Goal: Task Accomplishment & Management: Complete application form

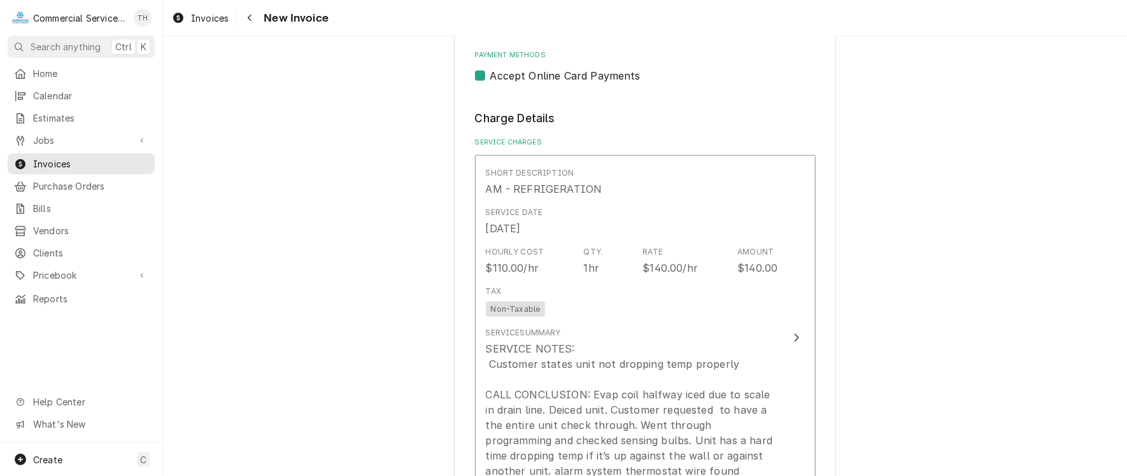
scroll to position [1019, 0]
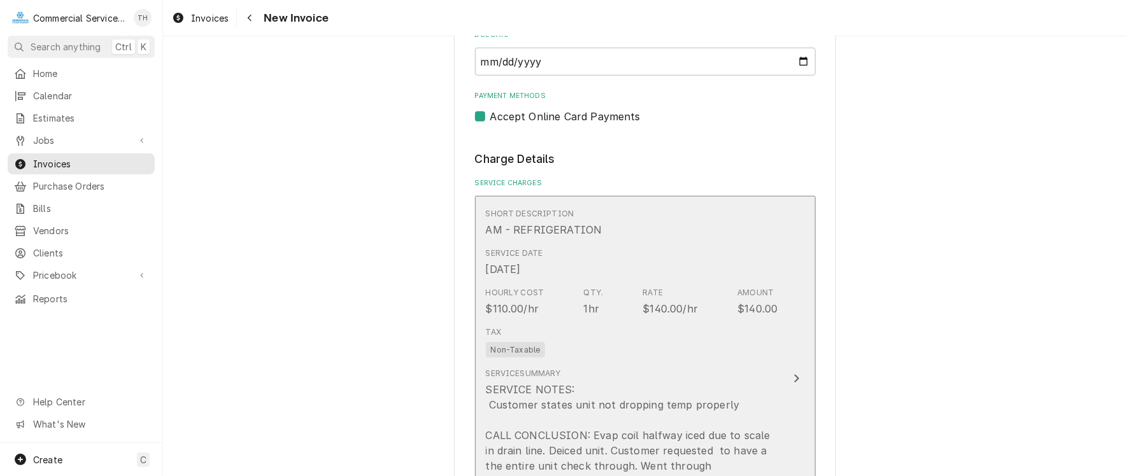
click at [656, 342] on div "Tax Non-Taxable" at bounding box center [632, 342] width 292 height 41
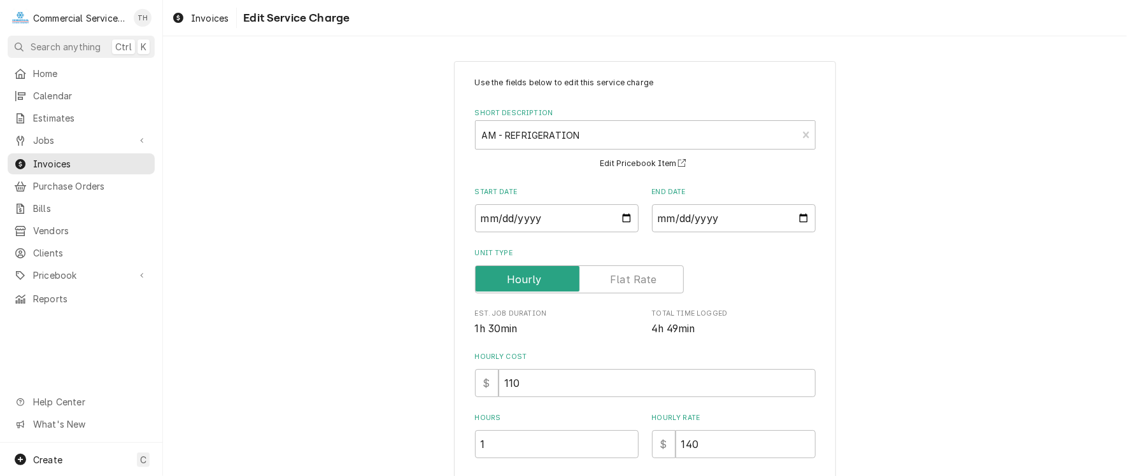
scroll to position [127, 0]
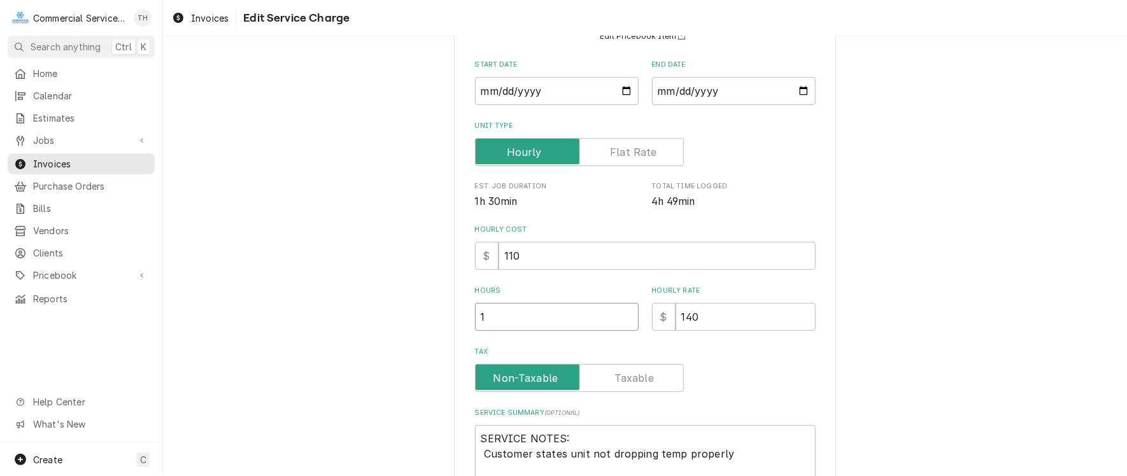
type textarea "x"
type input "1.5"
click at [622, 312] on input "1.5" at bounding box center [557, 317] width 164 height 28
type textarea "x"
type input "2"
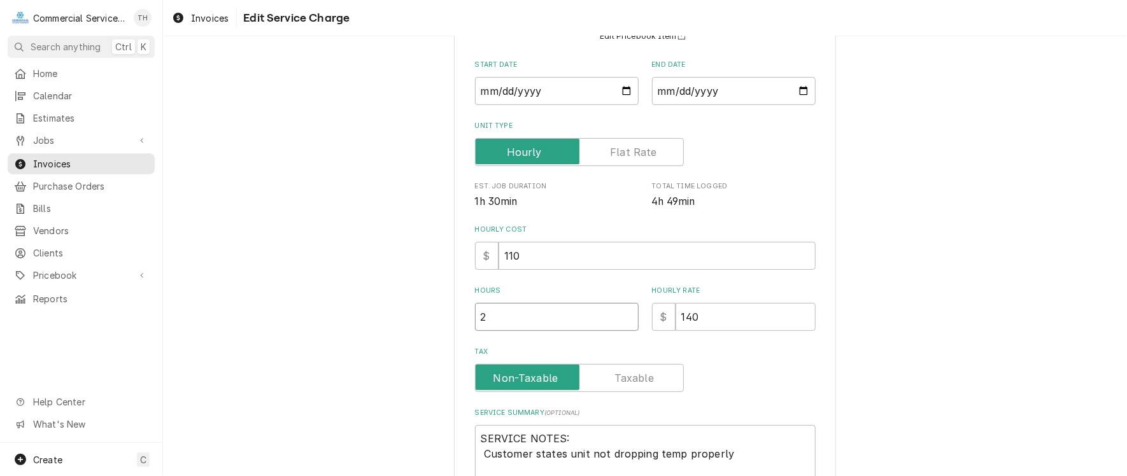
click at [622, 312] on input "2" at bounding box center [557, 317] width 164 height 28
type textarea "x"
type input "2.5"
click at [622, 312] on input "2.5" at bounding box center [557, 317] width 164 height 28
type textarea "x"
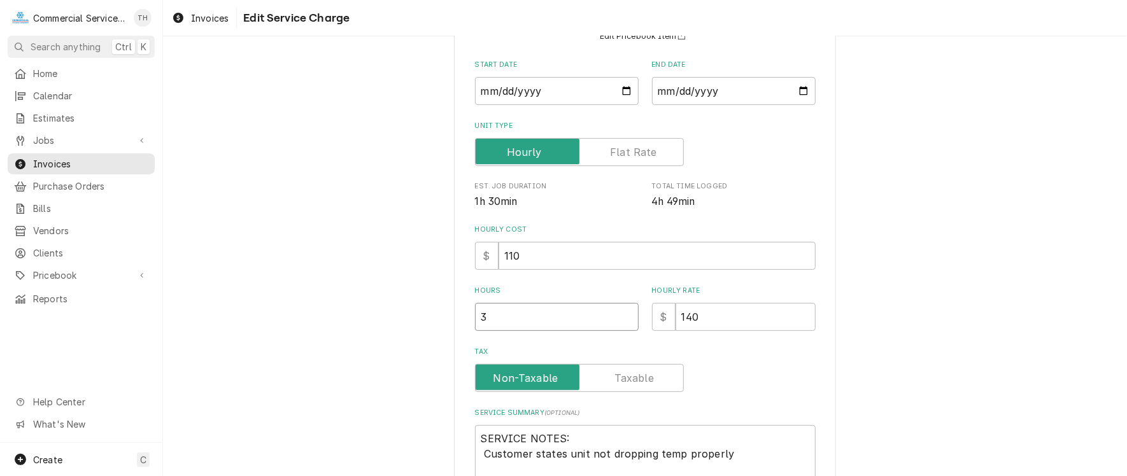
type input "3"
click at [622, 312] on input "3" at bounding box center [557, 317] width 164 height 28
type textarea "x"
type input "3.5"
click at [622, 312] on input "3.5" at bounding box center [557, 317] width 164 height 28
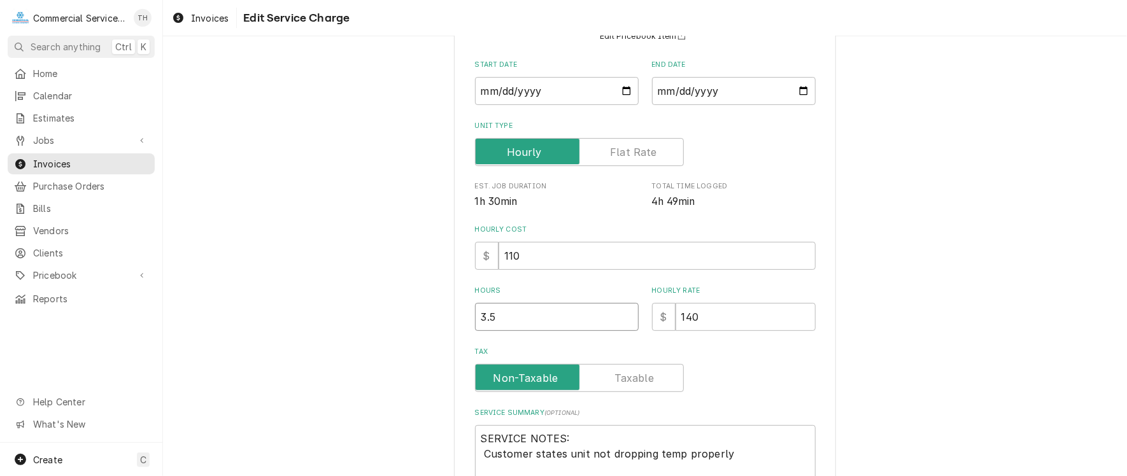
type textarea "x"
type input "4"
click at [622, 312] on input "4" at bounding box center [557, 317] width 164 height 28
type textarea "x"
type input "4.5"
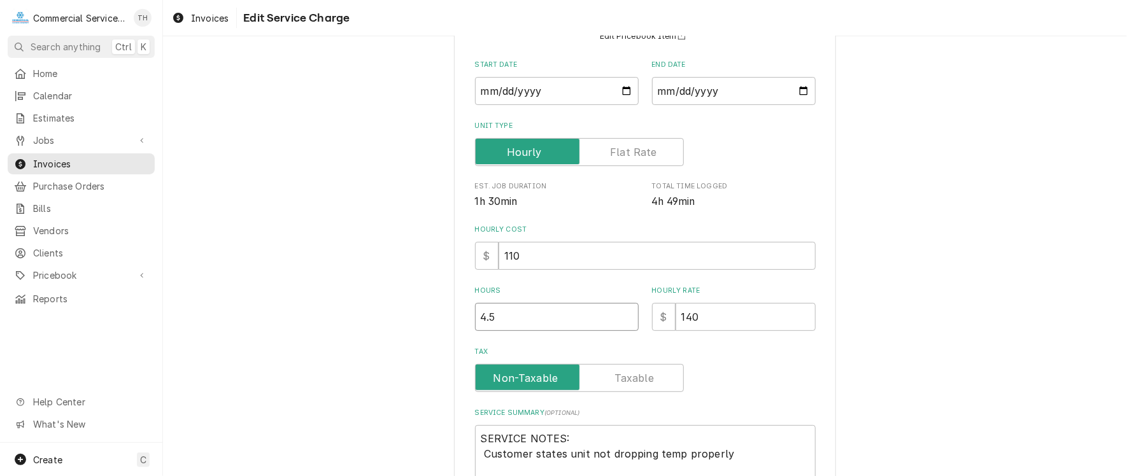
click at [622, 312] on input "4.5" at bounding box center [557, 317] width 164 height 28
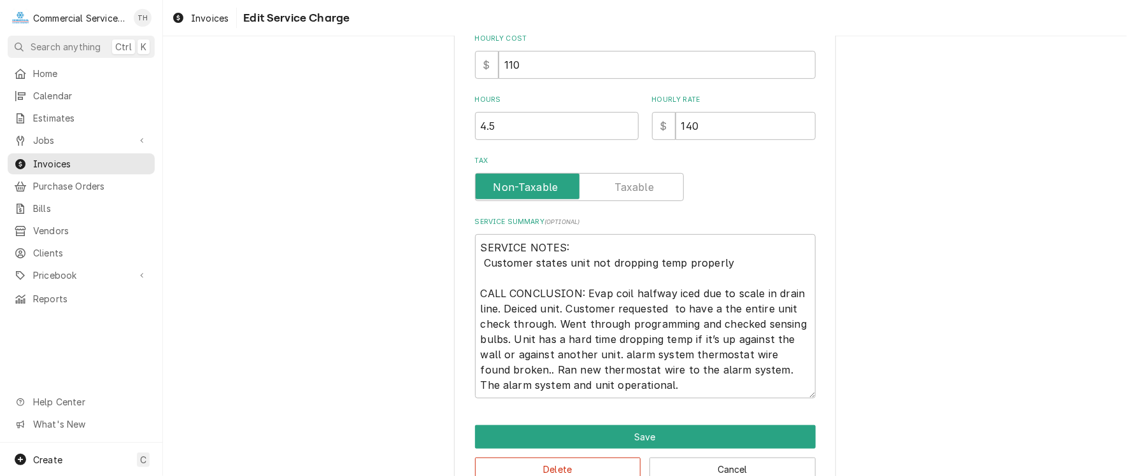
scroll to position [349, 0]
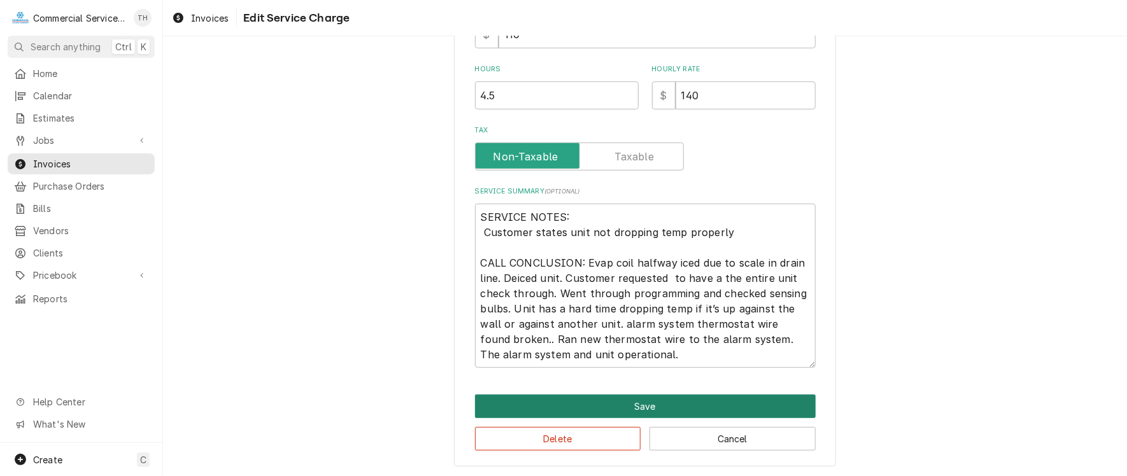
click at [623, 397] on button "Save" at bounding box center [645, 407] width 341 height 24
type textarea "x"
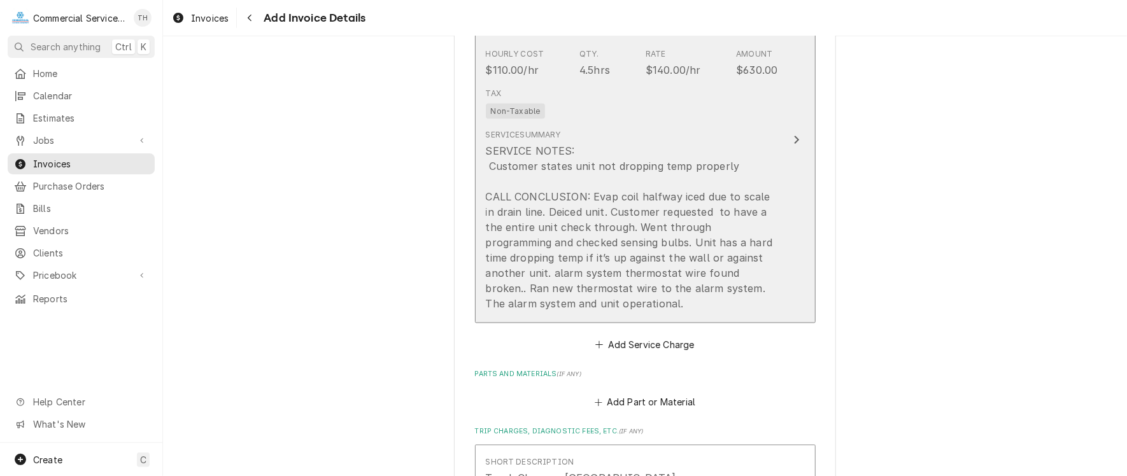
scroll to position [1258, 0]
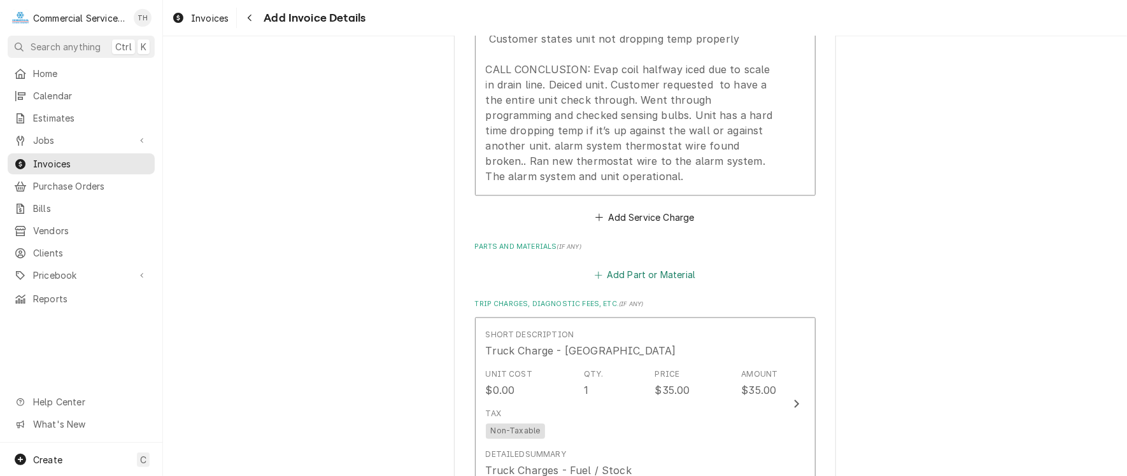
click at [662, 275] on button "Add Part or Material" at bounding box center [644, 276] width 105 height 18
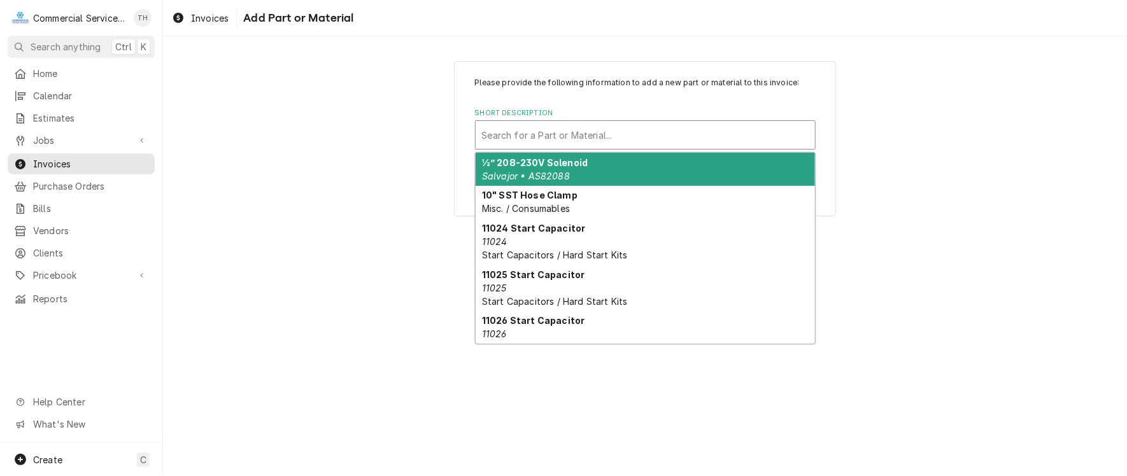
click at [563, 138] on div "Short Description" at bounding box center [645, 135] width 327 height 23
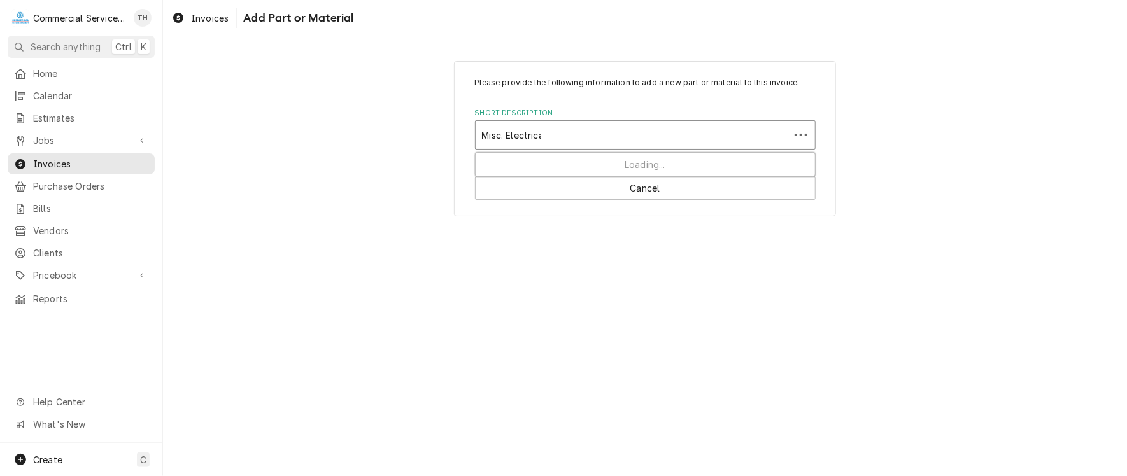
type input "Misc. Electrical"
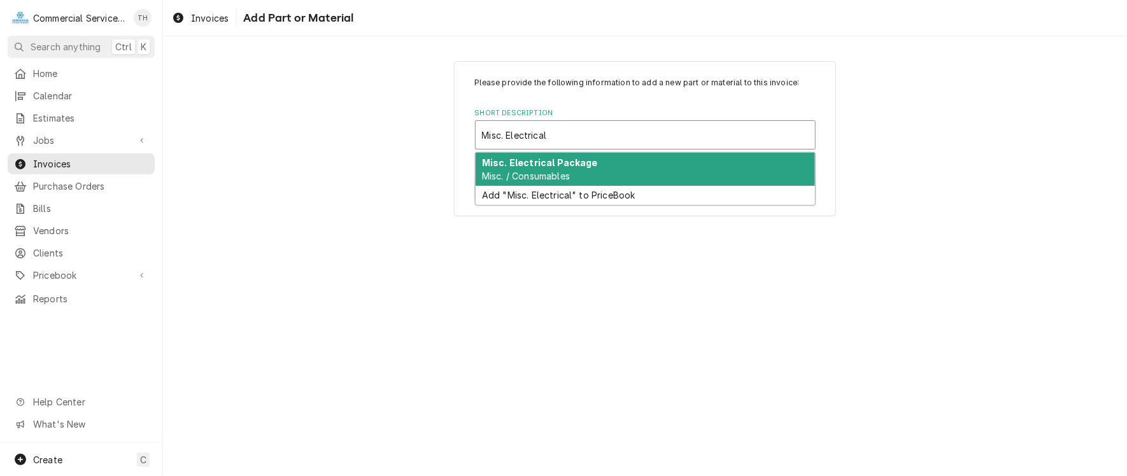
click at [604, 169] on div "Misc. Electrical Package Misc. / Consumables" at bounding box center [645, 169] width 339 height 33
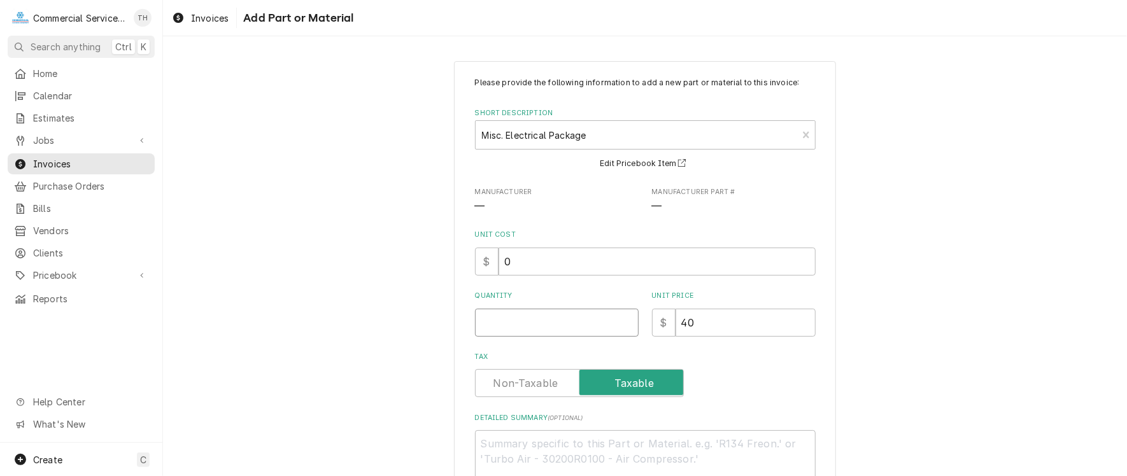
click at [530, 325] on input "Quantity" at bounding box center [557, 323] width 164 height 28
type textarea "x"
type input "1"
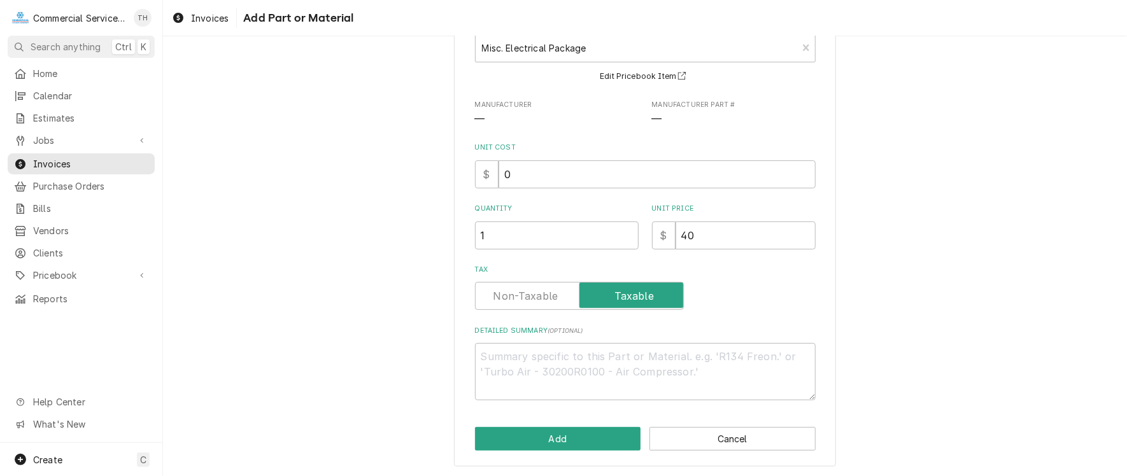
scroll to position [88, 0]
click at [542, 443] on button "Add" at bounding box center [558, 439] width 166 height 24
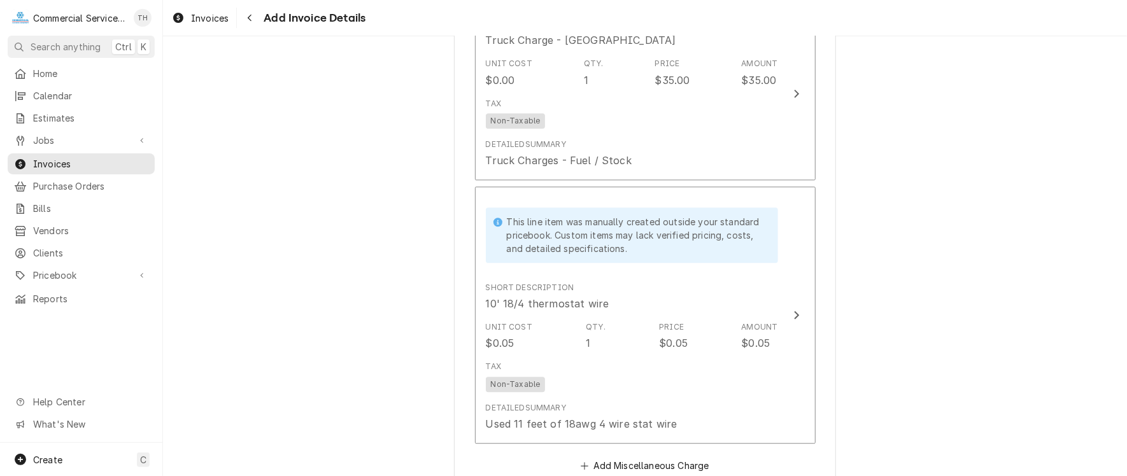
scroll to position [1751, 0]
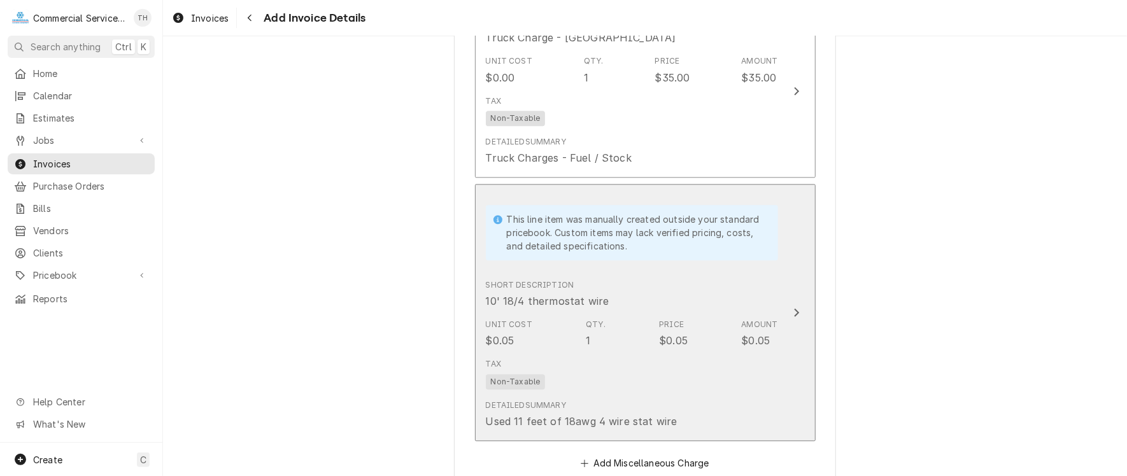
click at [601, 363] on div "Tax Non-Taxable" at bounding box center [632, 373] width 292 height 41
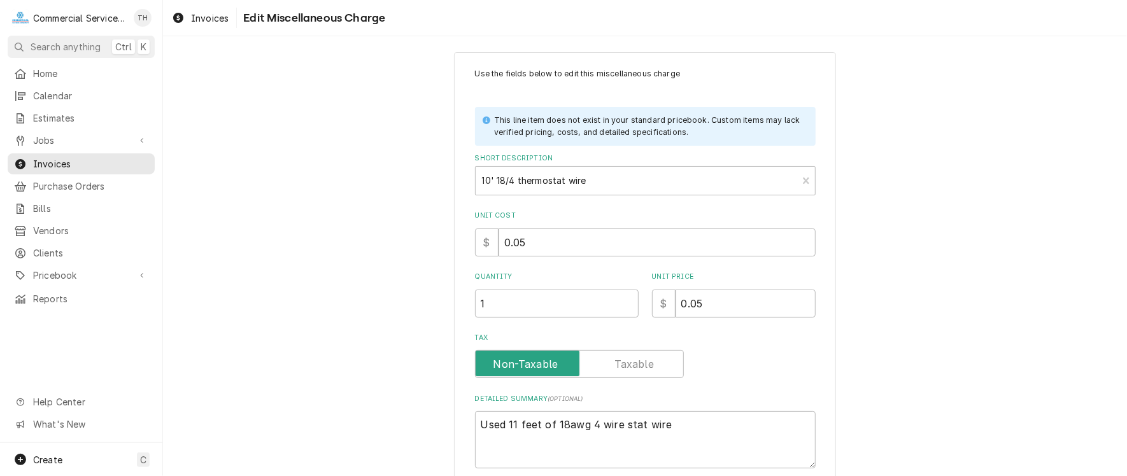
scroll to position [14, 0]
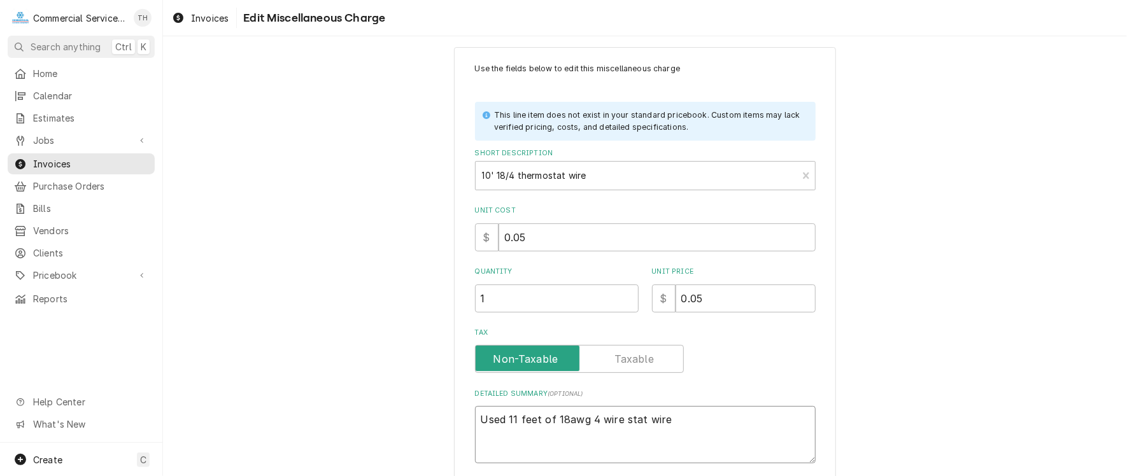
drag, startPoint x: 551, startPoint y: 418, endPoint x: 633, endPoint y: 420, distance: 82.2
click at [710, 427] on textarea "Used 11 feet of 18awg 4 wire stat wire" at bounding box center [645, 434] width 341 height 57
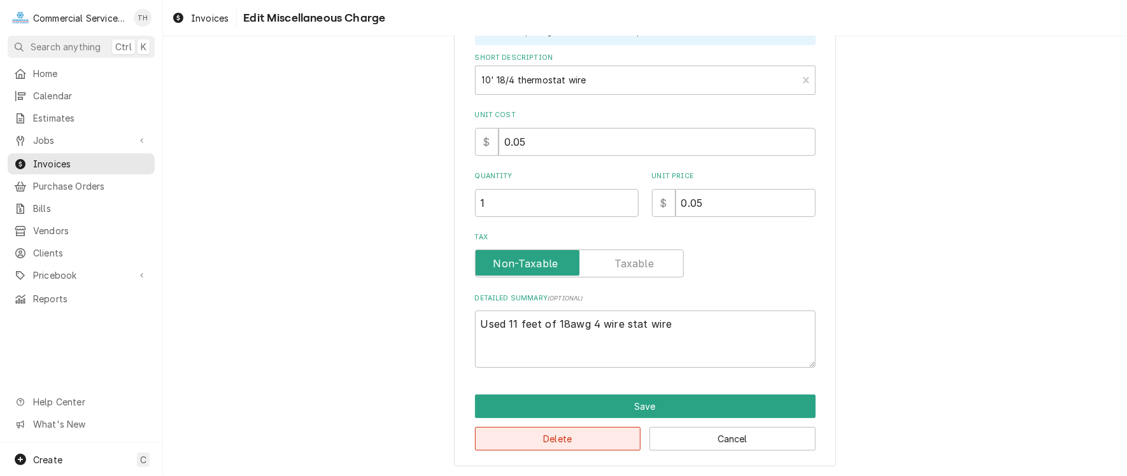
click at [573, 432] on button "Delete" at bounding box center [558, 439] width 166 height 24
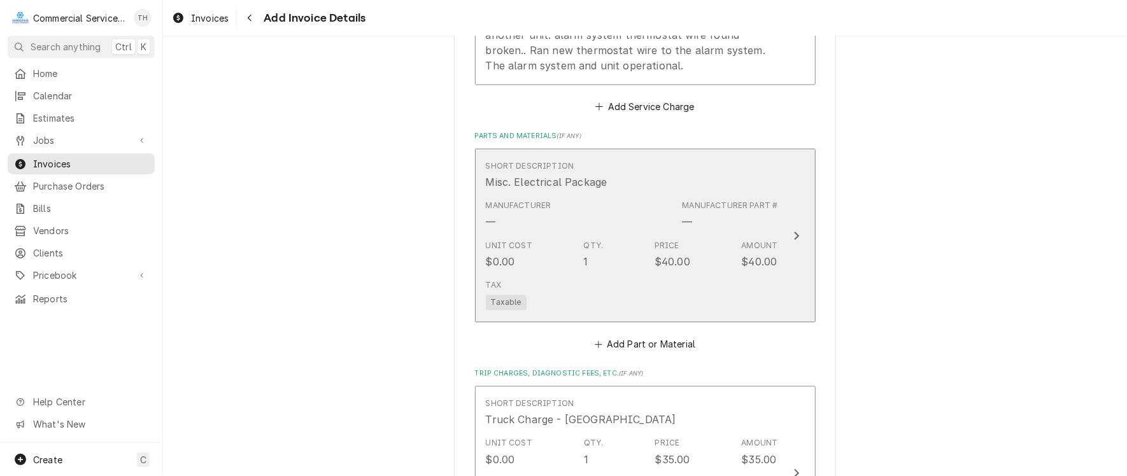
click at [603, 299] on div "Tax Taxable" at bounding box center [632, 295] width 292 height 41
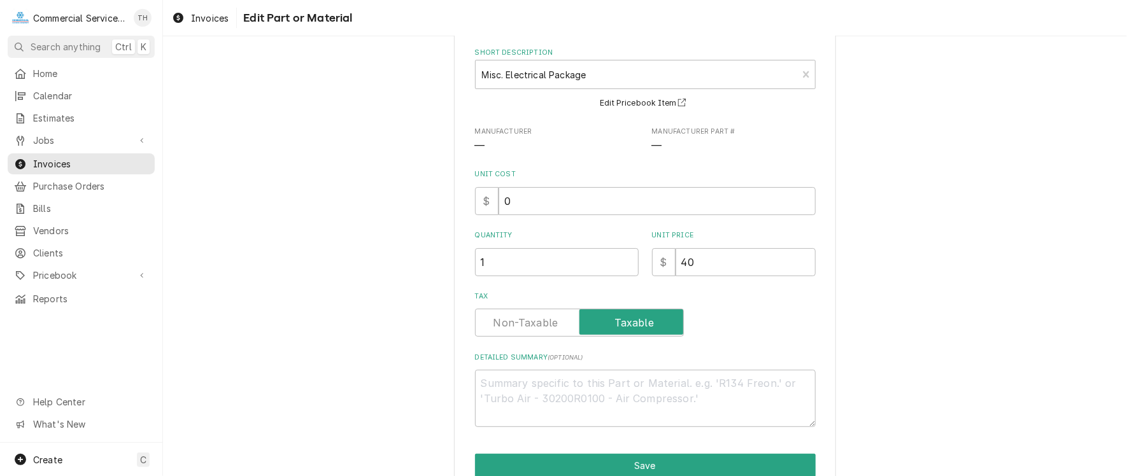
scroll to position [120, 0]
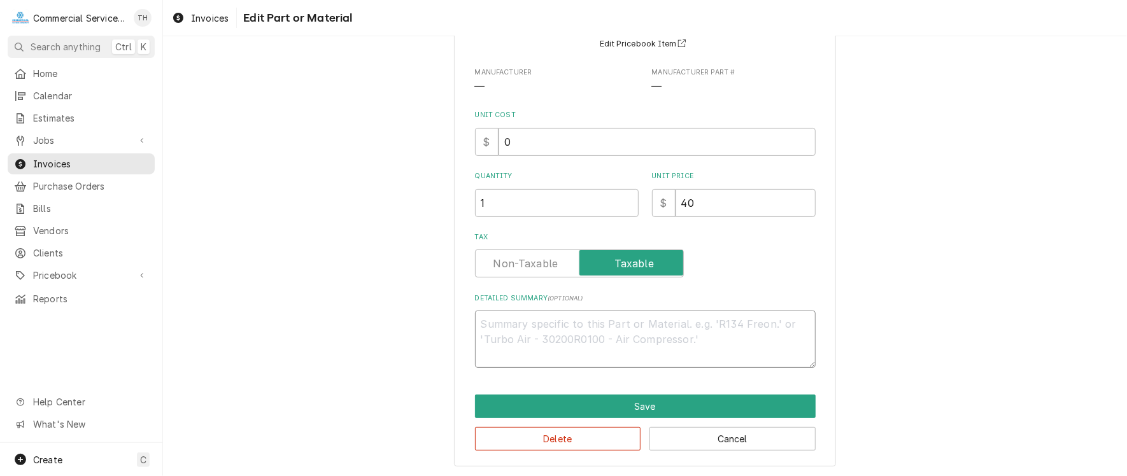
paste textarea "18awg 4 wire stat wire"
type textarea "x"
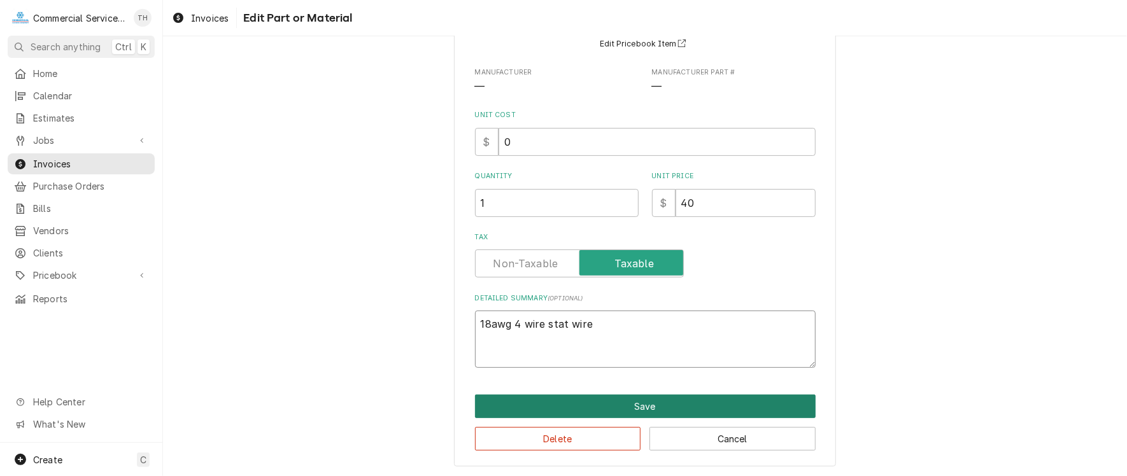
type textarea "18awg 4 wire stat wire"
click at [632, 399] on button "Save" at bounding box center [645, 407] width 341 height 24
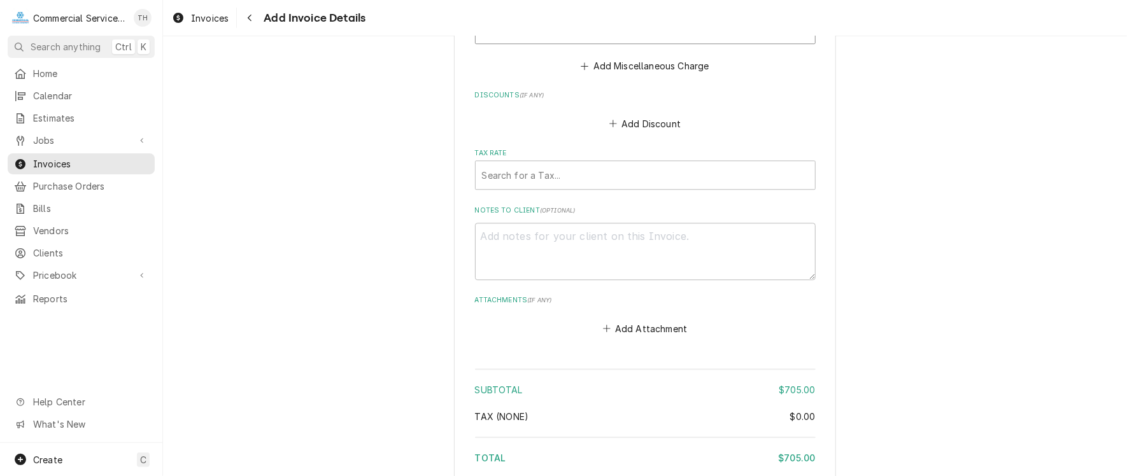
scroll to position [1989, 0]
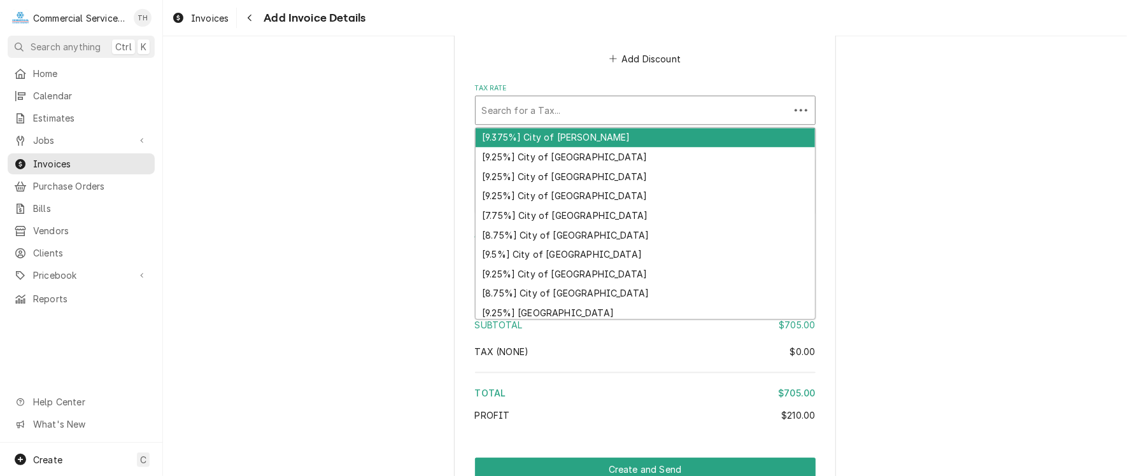
click at [615, 109] on div "Tax Rate" at bounding box center [632, 110] width 301 height 23
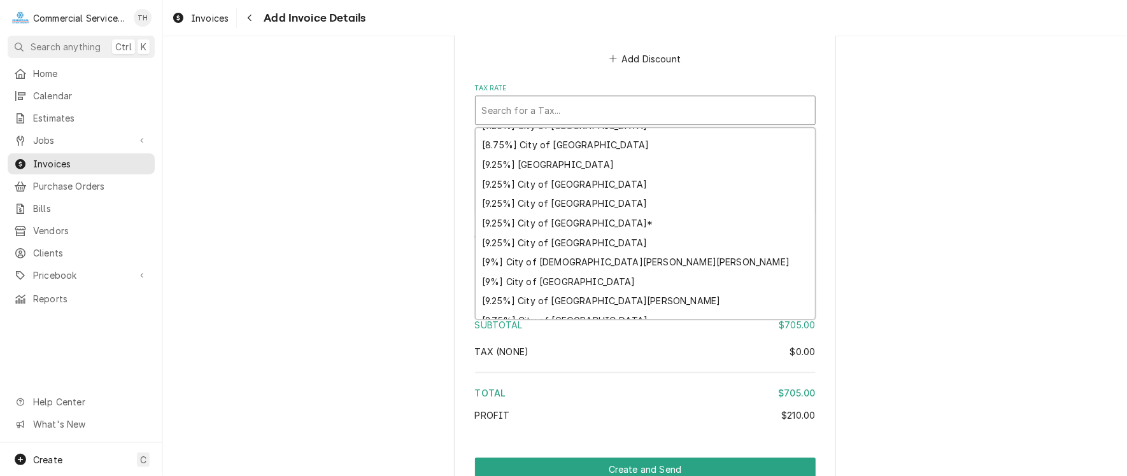
scroll to position [191, 0]
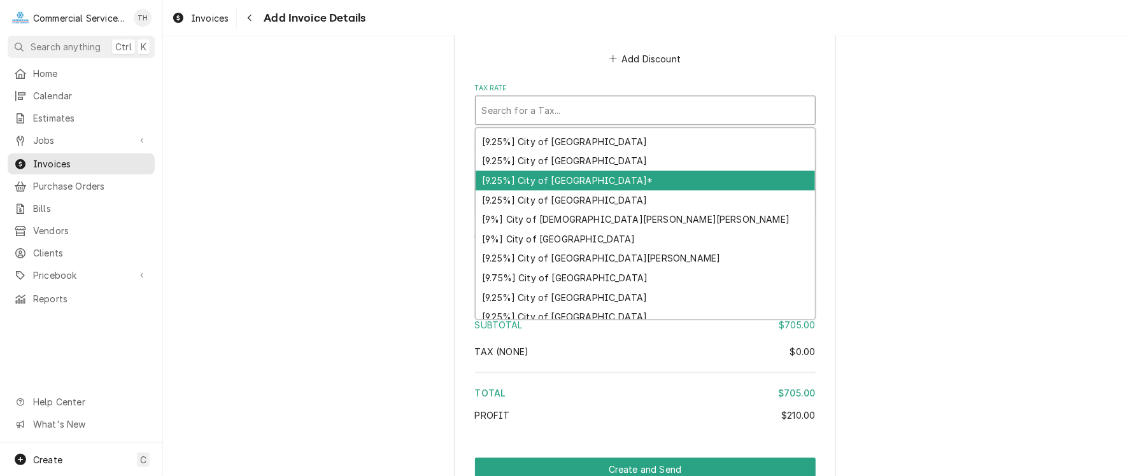
click at [619, 178] on div "[9.25%] City of Salinas*" at bounding box center [645, 181] width 339 height 20
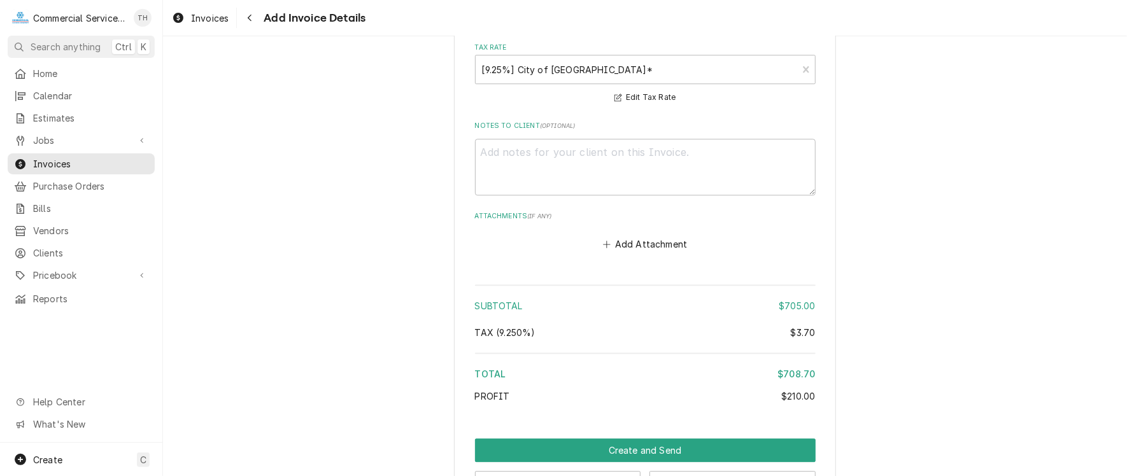
scroll to position [2071, 0]
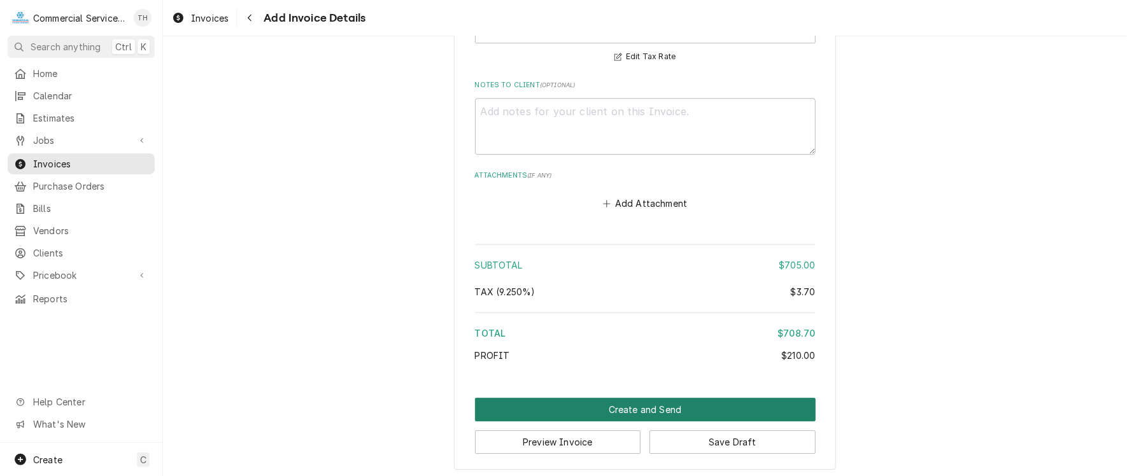
click at [607, 402] on button "Create and Send" at bounding box center [645, 410] width 341 height 24
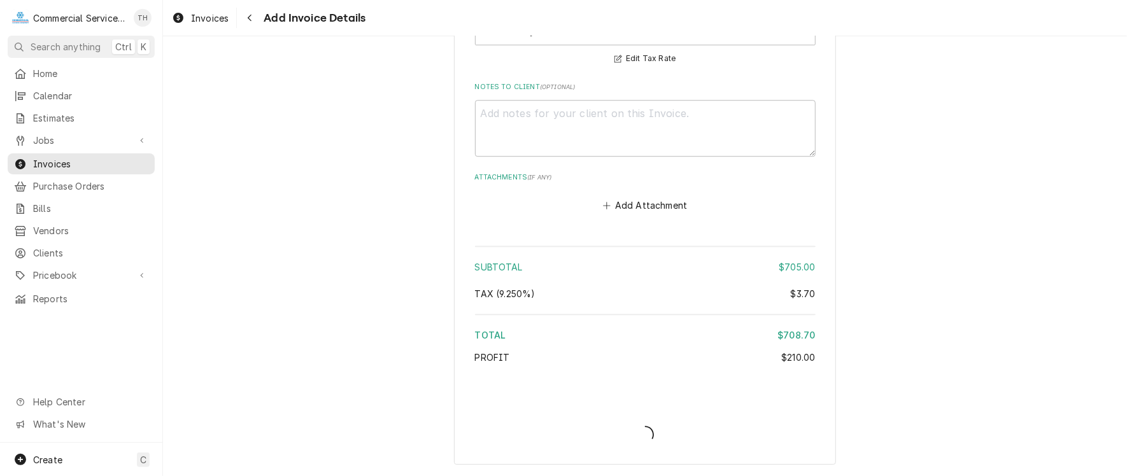
scroll to position [2065, 0]
type textarea "x"
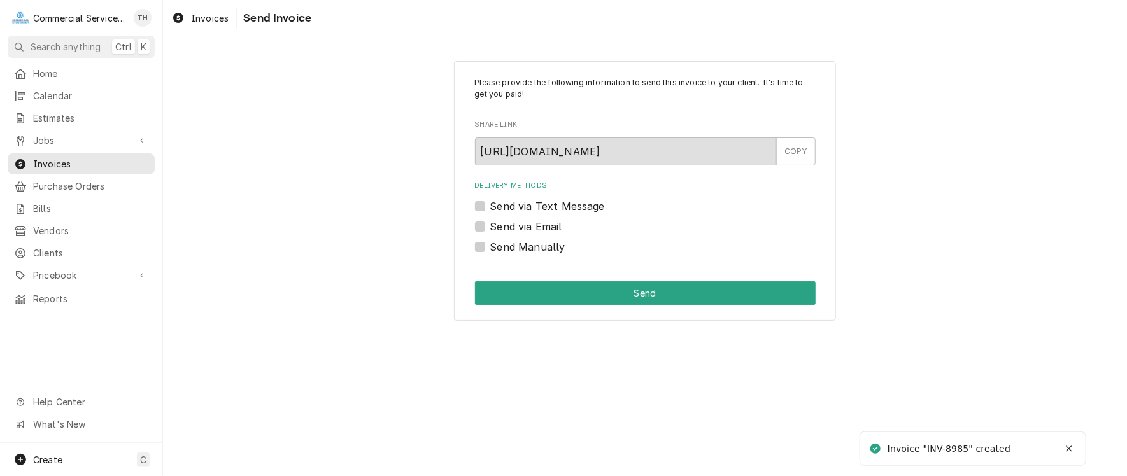
click at [490, 225] on label "Send via Email" at bounding box center [526, 226] width 72 height 15
click at [490, 225] on input "Send via Email" at bounding box center [660, 233] width 341 height 28
checkbox input "true"
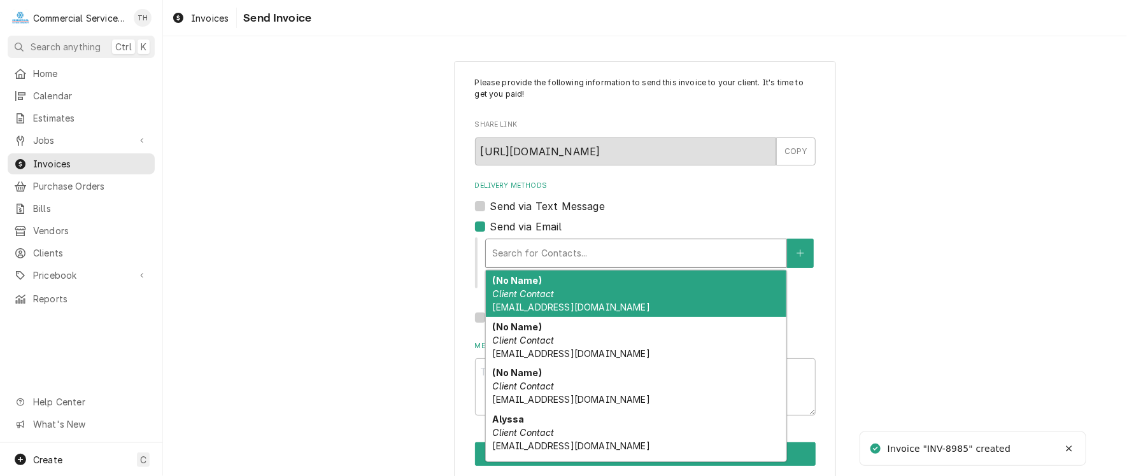
click at [534, 260] on div "Delivery Methods" at bounding box center [636, 253] width 288 height 23
click at [537, 288] on em "Client Contact" at bounding box center [523, 293] width 62 height 11
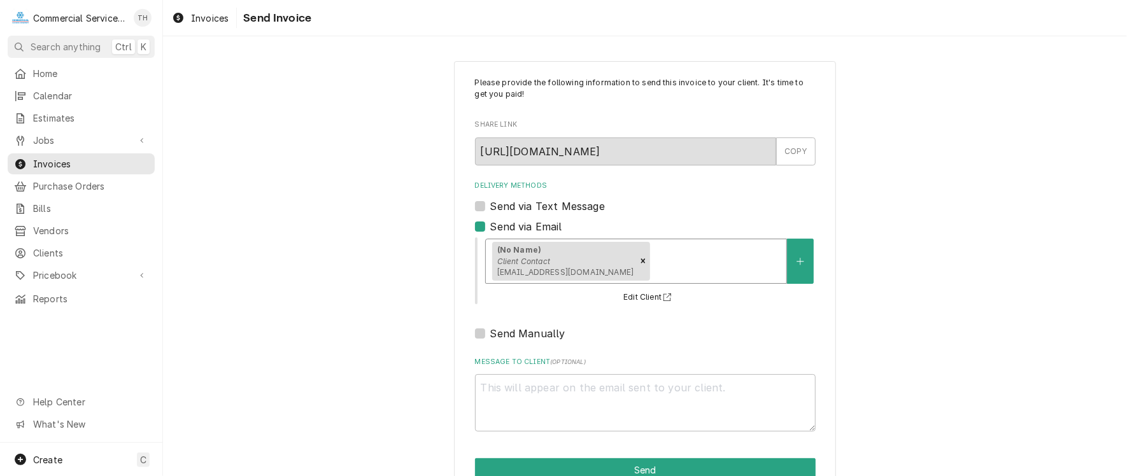
click at [653, 252] on div "Delivery Methods" at bounding box center [716, 261] width 127 height 23
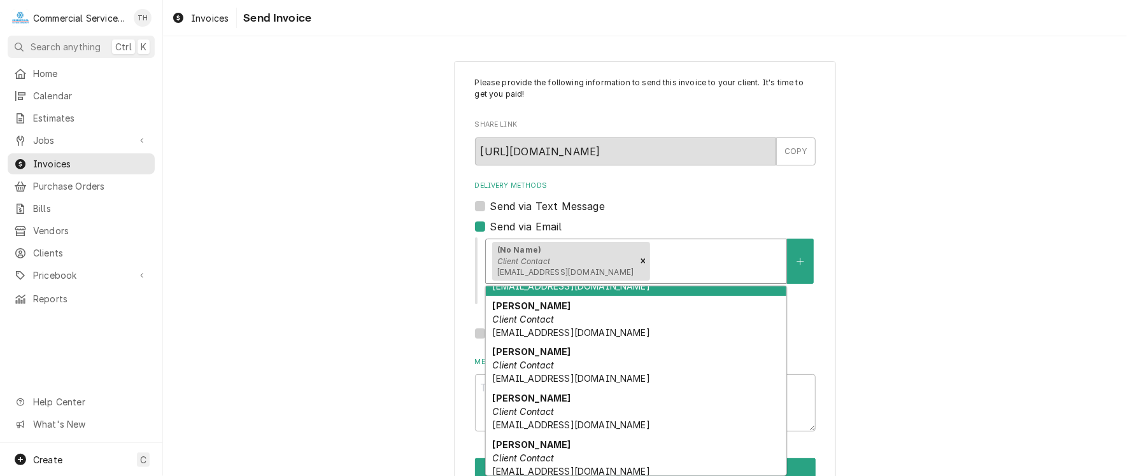
scroll to position [227, 0]
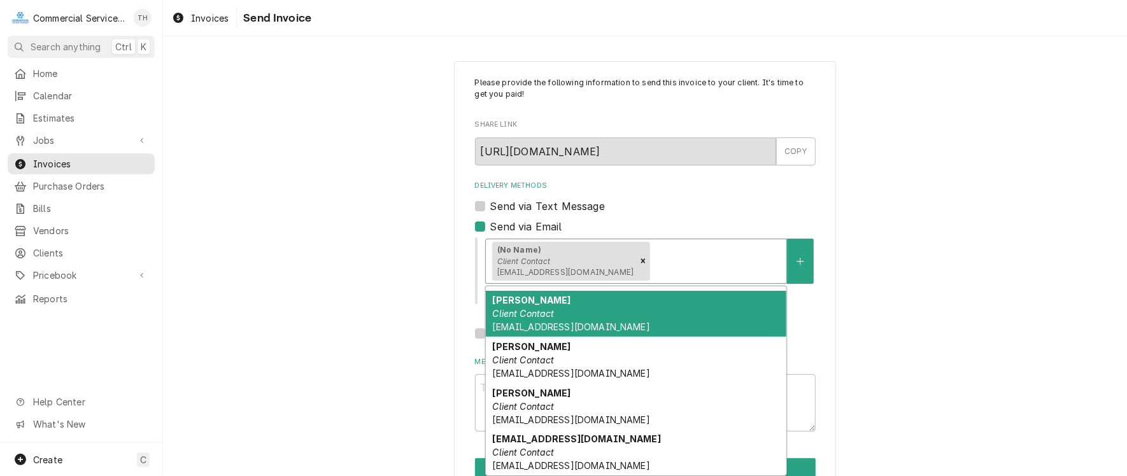
click at [304, 286] on div "Please provide the following information to send this invoice to your client. I…" at bounding box center [645, 280] width 964 height 460
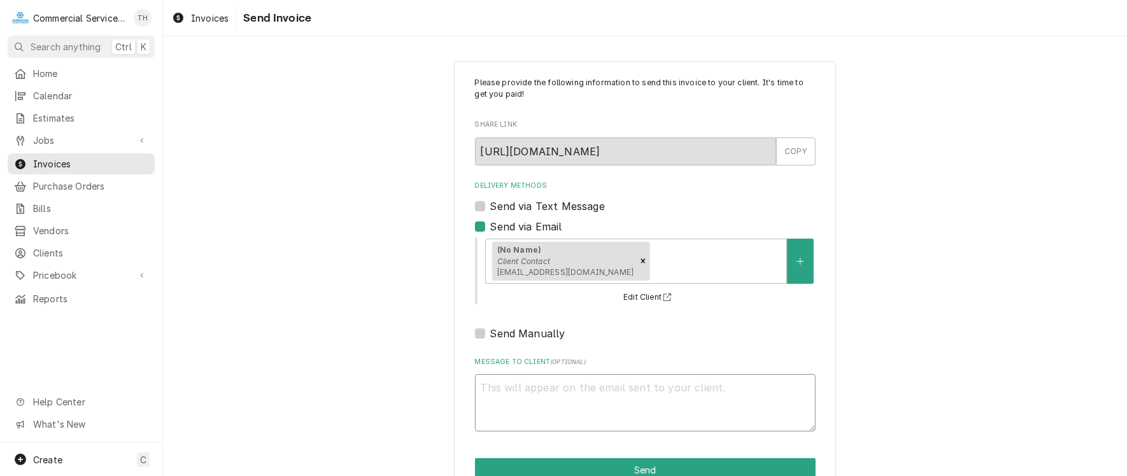
click at [480, 387] on textarea "Message to Client ( optional )" at bounding box center [645, 402] width 341 height 57
type textarea "x"
type textarea "P"
type textarea "x"
type textarea "Pl"
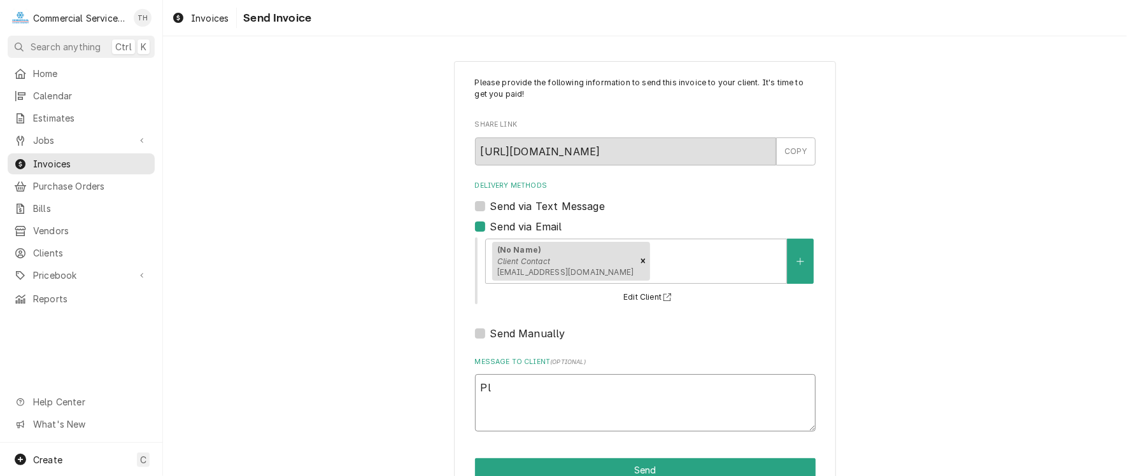
type textarea "x"
type textarea "Ple"
type textarea "x"
type textarea "Plea"
type textarea "x"
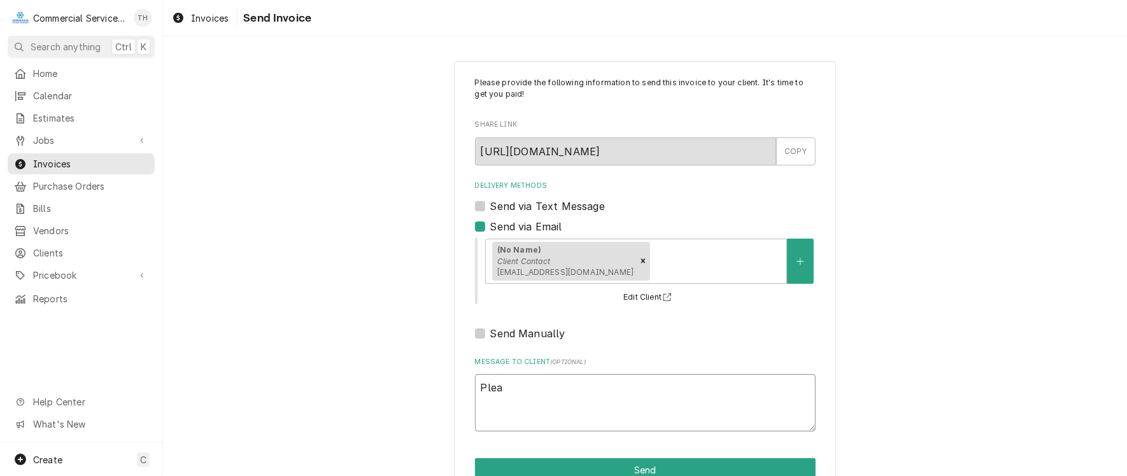
type textarea "Pleas"
type textarea "x"
type textarea "Please"
type textarea "x"
type textarea "Please"
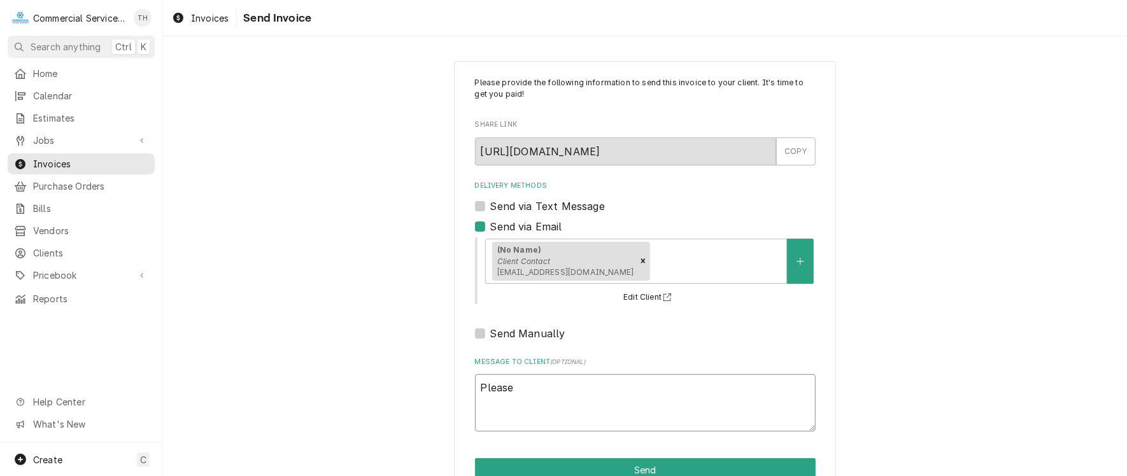
type textarea "x"
type textarea "Please s"
type textarea "x"
type textarea "Please se"
type textarea "x"
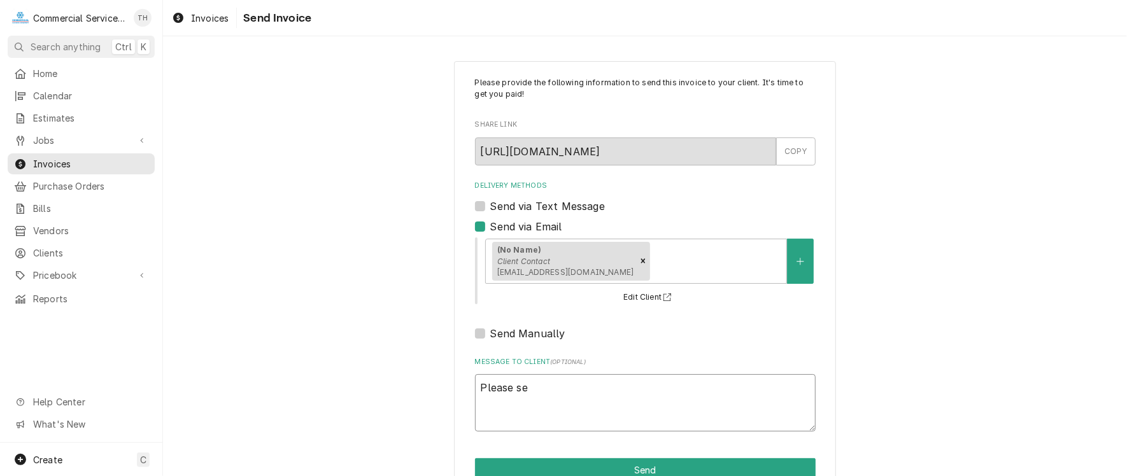
type textarea "Please see"
type textarea "x"
type textarea "Please see"
type textarea "x"
type textarea "Please see t"
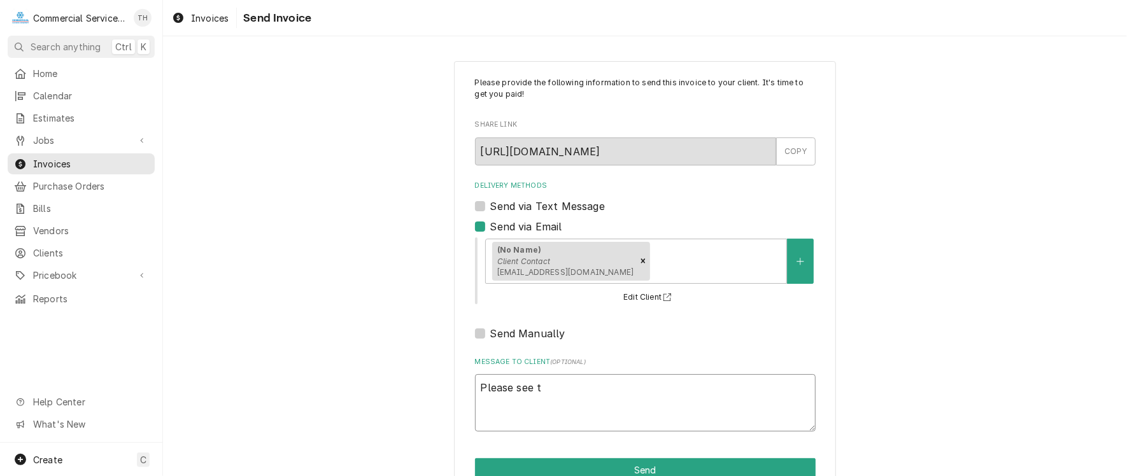
type textarea "x"
type textarea "Please see th"
type textarea "x"
type textarea "Please see the"
type textarea "x"
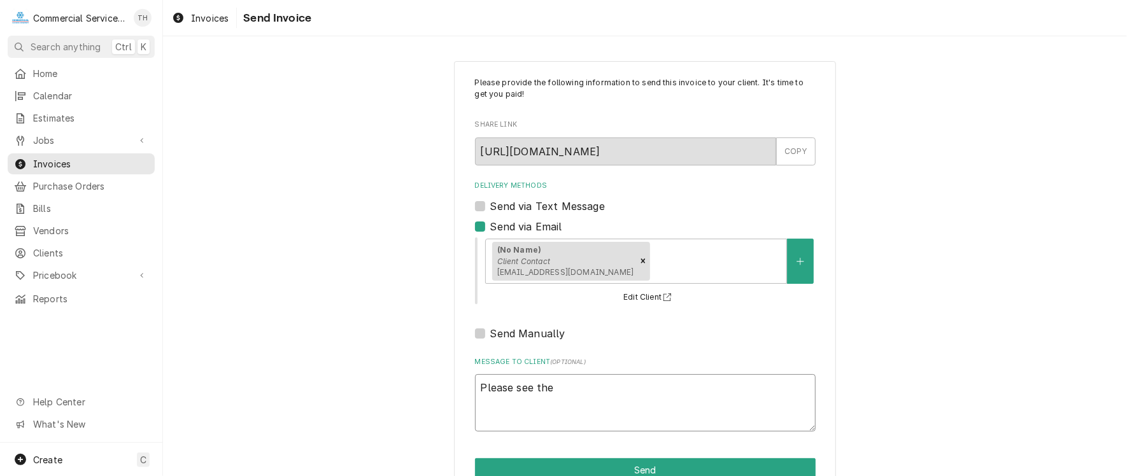
type textarea "Please see the"
type textarea "x"
type textarea "Please see the a"
type textarea "x"
type textarea "Please see the at"
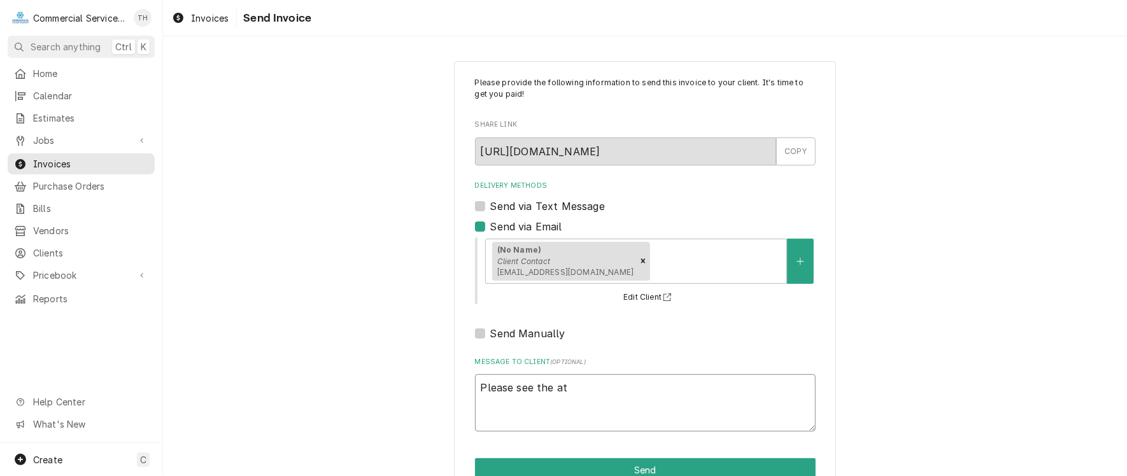
type textarea "x"
type textarea "Please see the att"
type textarea "x"
type textarea "Please see the atta"
type textarea "x"
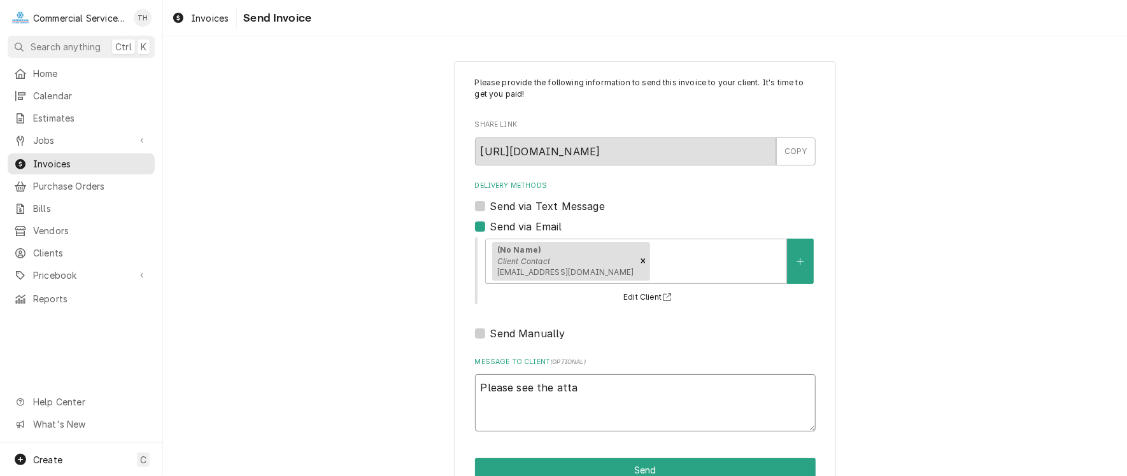
type textarea "Please see the attac"
type textarea "x"
type textarea "Please see the attach"
type textarea "x"
type textarea "Please see the attache"
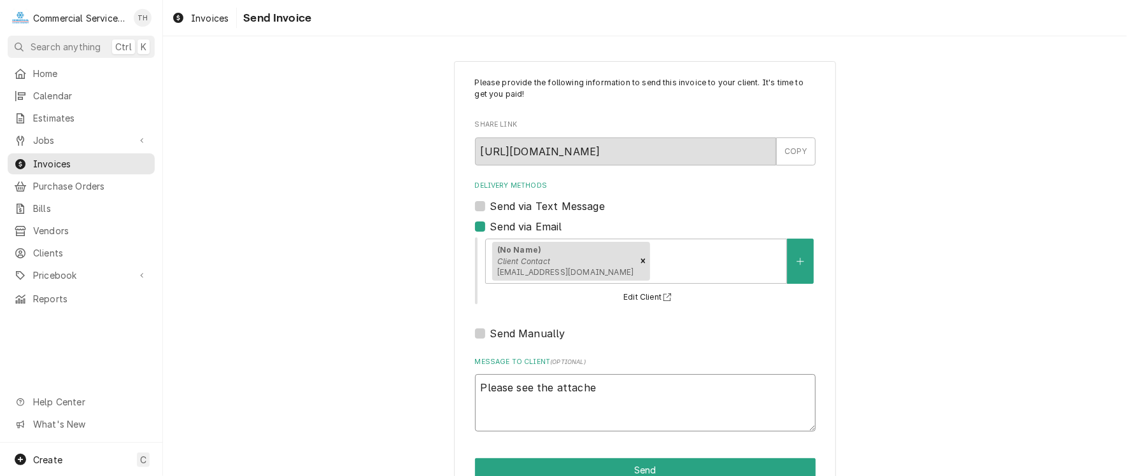
type textarea "x"
type textarea "Please see the attached"
type textarea "x"
type textarea "Please see the attached"
type textarea "x"
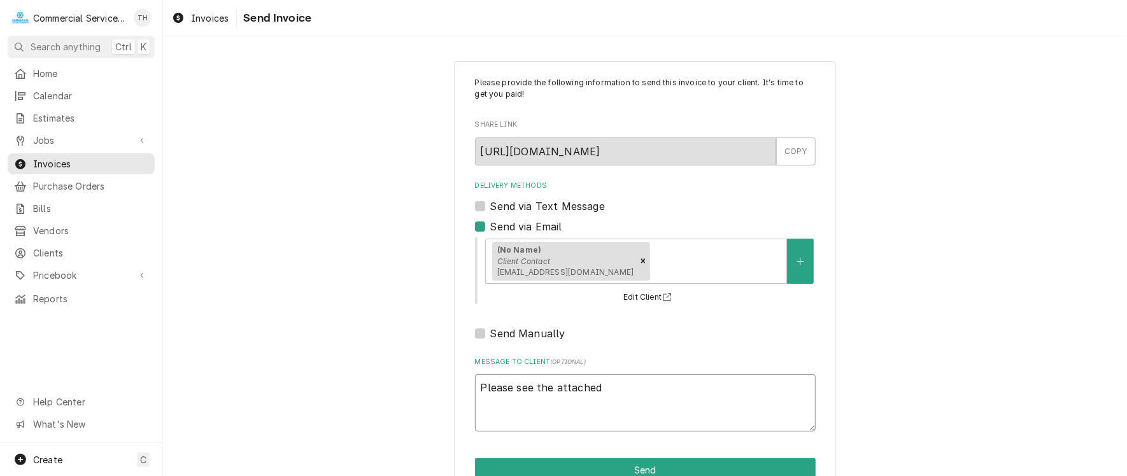
type textarea "Please see the attached i"
type textarea "x"
type textarea "Please see the attached in"
type textarea "x"
type textarea "Please see the attached inv"
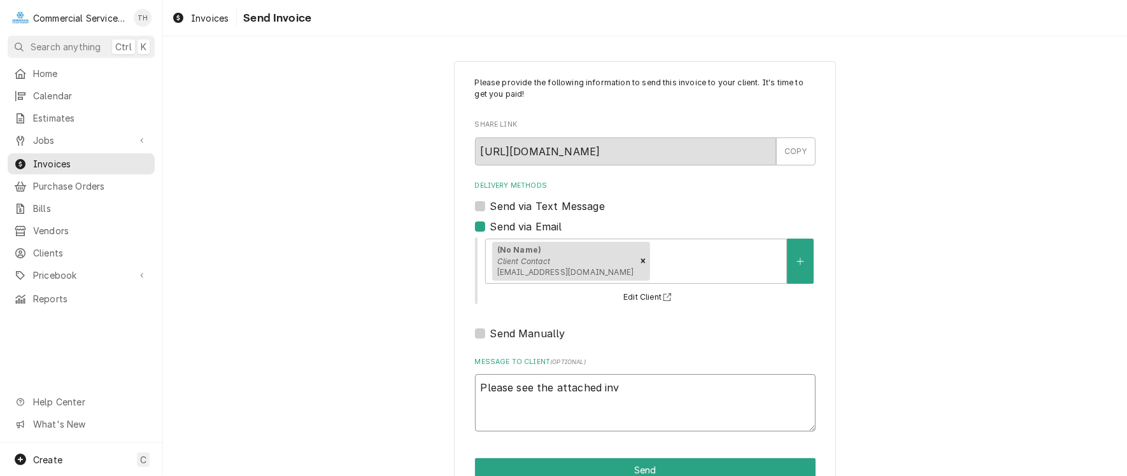
type textarea "x"
type textarea "Please see the attached invo"
type textarea "x"
type textarea "Please see the attached invoi"
type textarea "x"
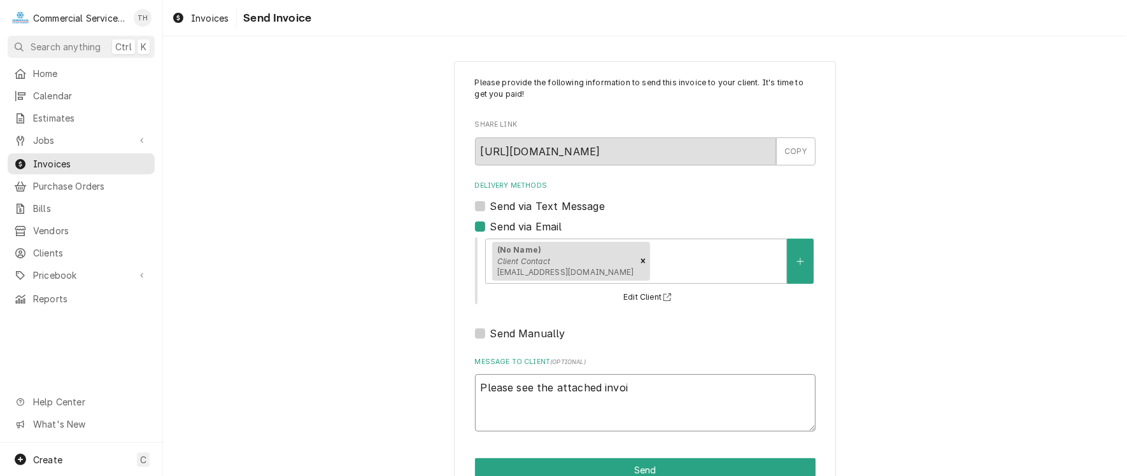
type textarea "Please see the attached invoic"
type textarea "x"
type textarea "Please see the attached invoice"
type textarea "x"
type textarea "Please see the attached invoice"
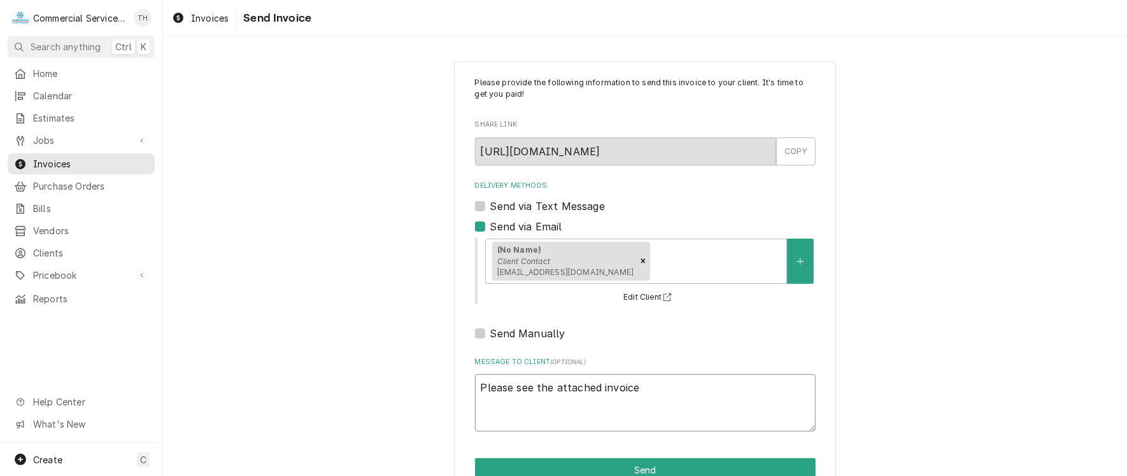
type textarea "x"
type textarea "Please see the attached invoice f"
type textarea "x"
type textarea "Please see the attached invoice fo"
type textarea "x"
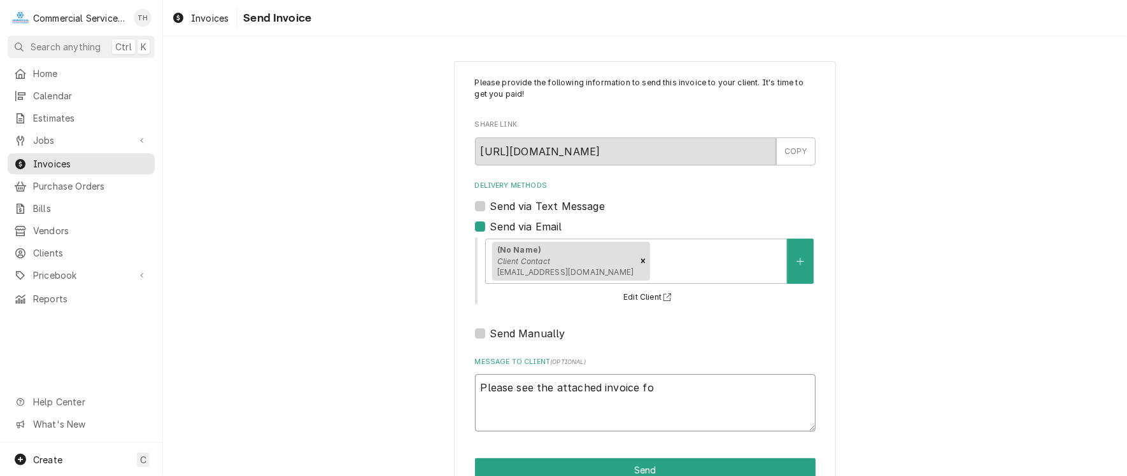
type textarea "Please see the attached invoice for"
type textarea "x"
type textarea "Please see the attached invoice for"
type textarea "x"
type textarea "Please see the attached invoice for p"
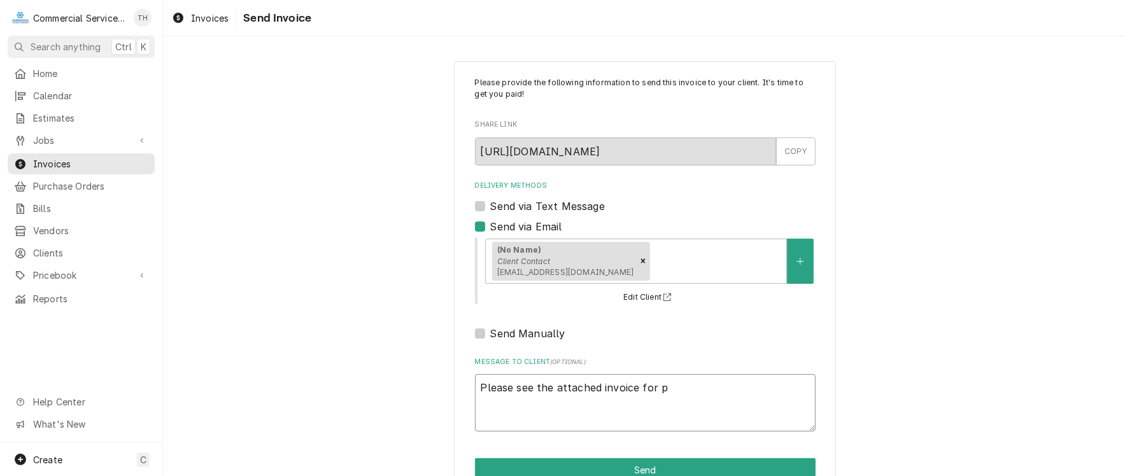
type textarea "x"
type textarea "Please see the attached invoice for pa"
type textarea "x"
type textarea "Please see the attached invoice for pay"
type textarea "x"
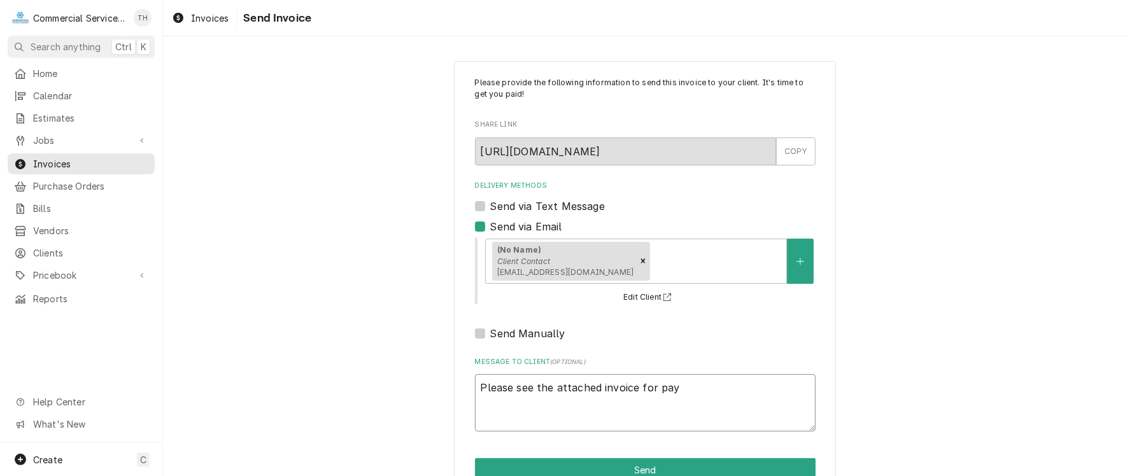
type textarea "Please see the attached invoice for paym"
type textarea "x"
type textarea "Please see the attached invoice for payme"
type textarea "x"
type textarea "Please see the attached invoice for paymen"
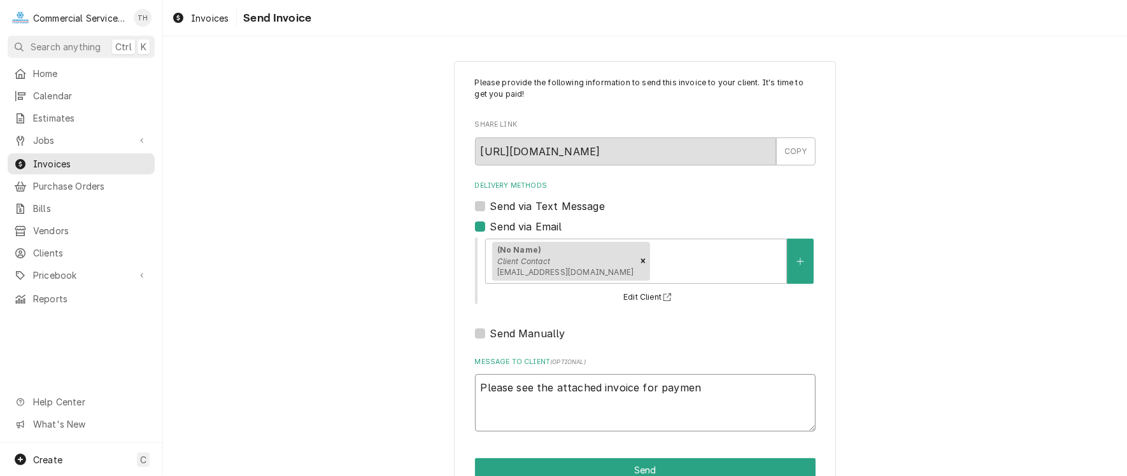
type textarea "x"
type textarea "Please see the attached invoice for payment"
type textarea "x"
type textarea "Please see the attached invoice for payment"
type textarea "x"
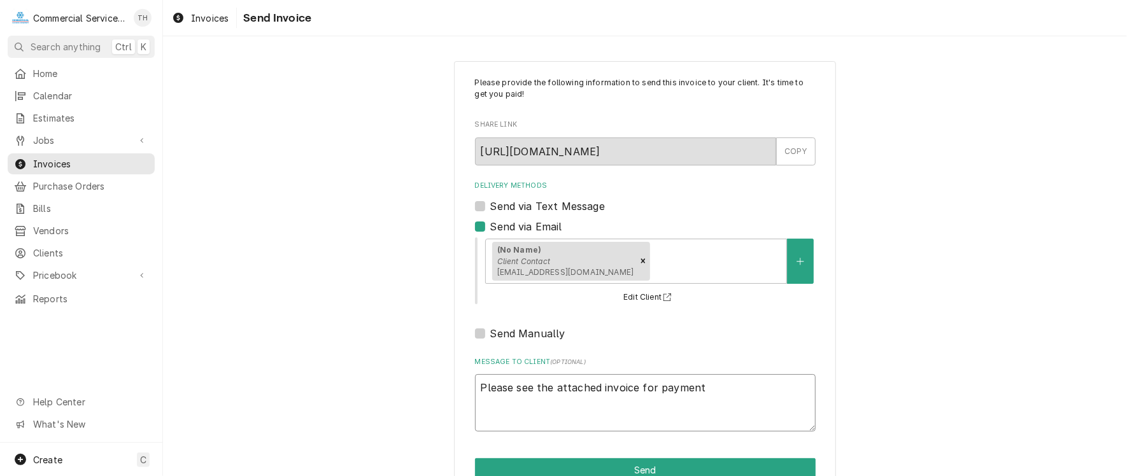
type textarea "Please see the attached invoice for payment p"
type textarea "x"
type textarea "Please see the attached invoice for payment pr"
type textarea "x"
type textarea "Please see the attached invoice for payment proc"
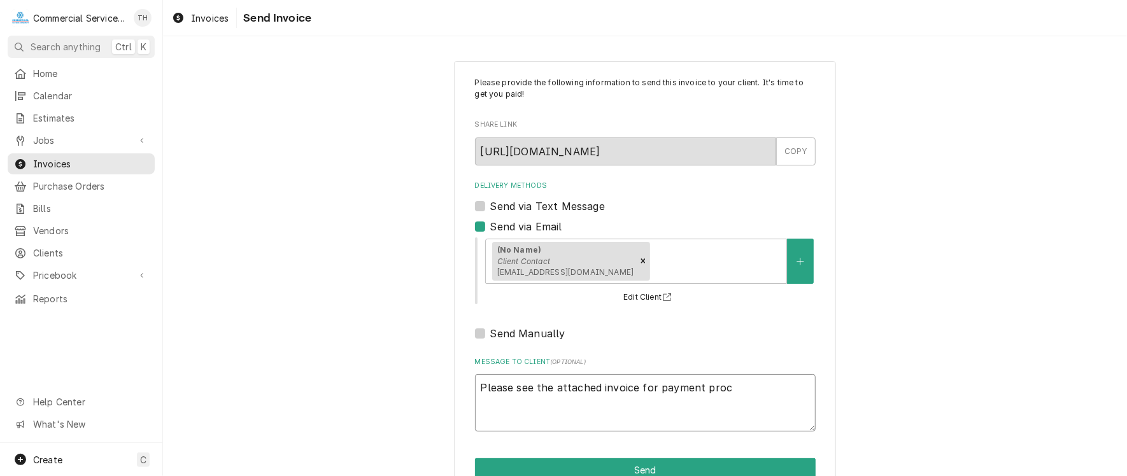
type textarea "x"
type textarea "Please see the attached invoice for payment proce"
type textarea "x"
type textarea "Please see the attached invoice for payment proces"
type textarea "x"
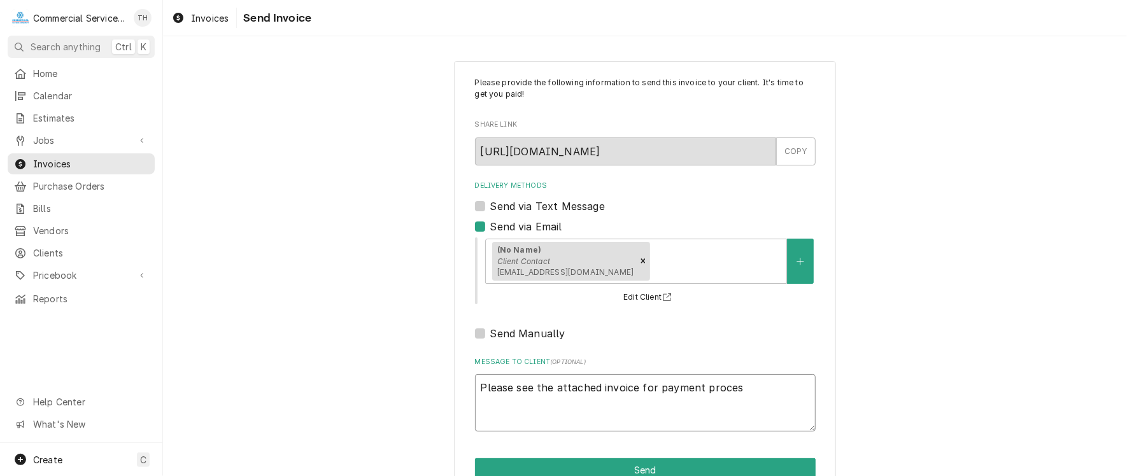
type textarea "Please see the attached invoice for payment process"
type textarea "x"
type textarea "Please see the attached invoice for payment processi"
type textarea "x"
type textarea "Please see the attached invoice for payment processin"
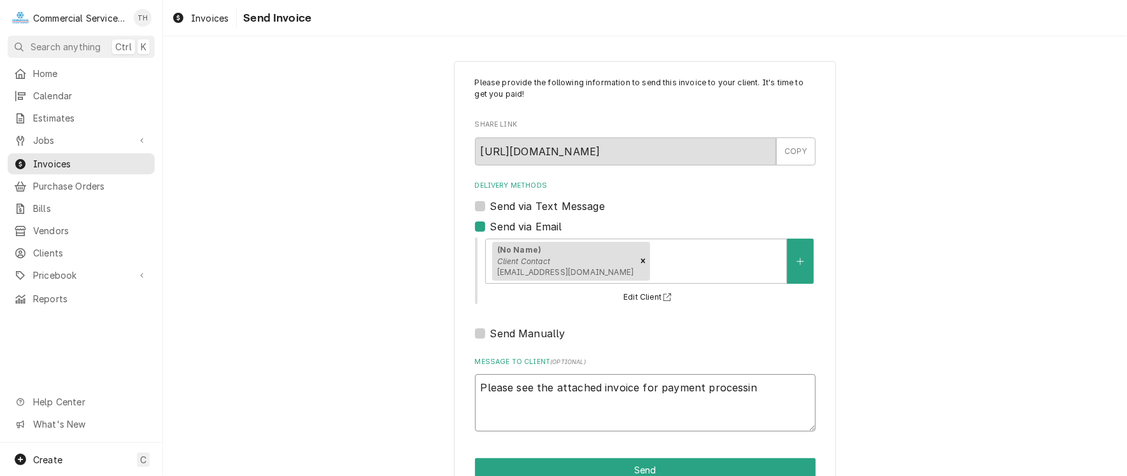
type textarea "x"
type textarea "Please see the attached invoice for payment processing"
type textarea "x"
type textarea "Please see the attached invoice for payment processing"
type textarea "x"
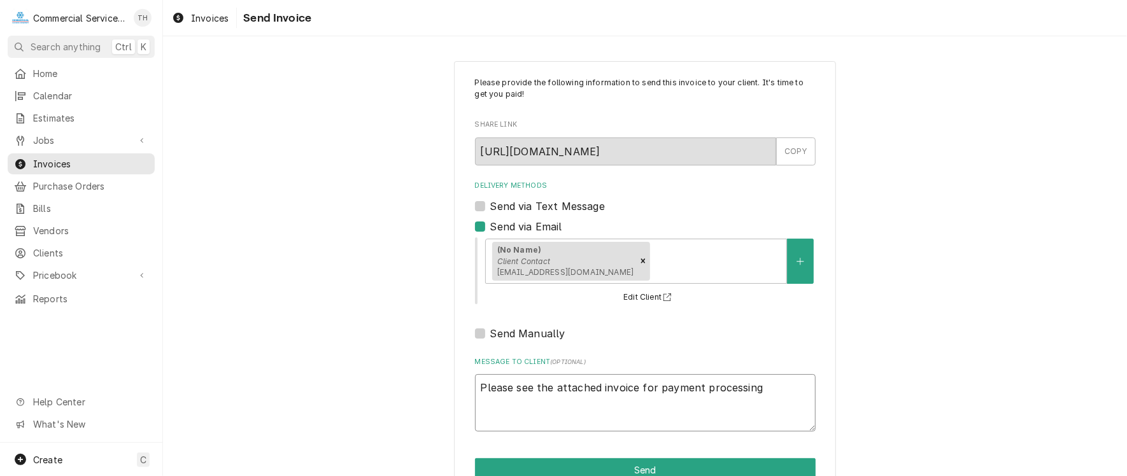
type textarea "Please see the attached invoice for payment processing T"
type textarea "x"
type textarea "Please see the attached invoice for payment processing Th"
type textarea "x"
type textarea "Please see the attached invoice for payment processing Tha"
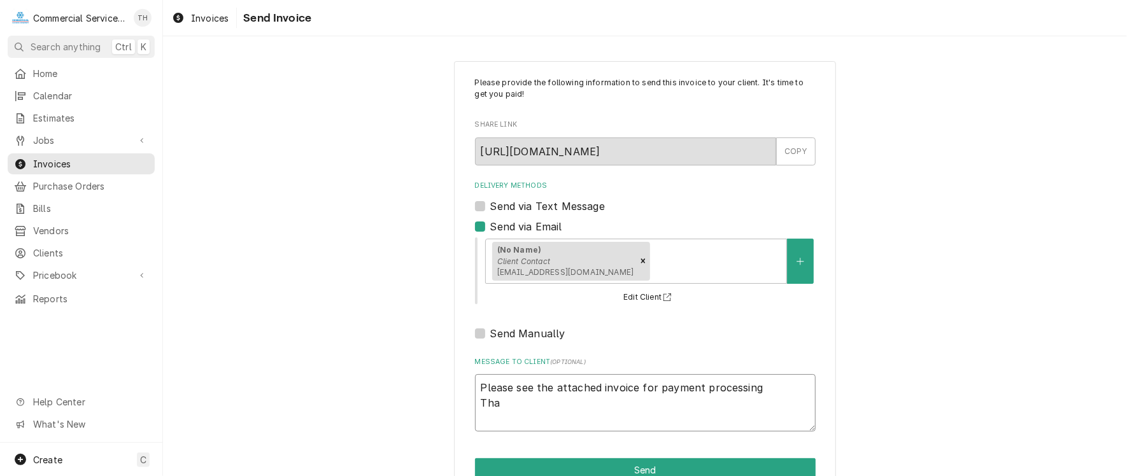
type textarea "x"
type textarea "Please see the attached invoice for payment processing Than"
type textarea "x"
type textarea "Please see the attached invoice for payment processing Thank"
type textarea "x"
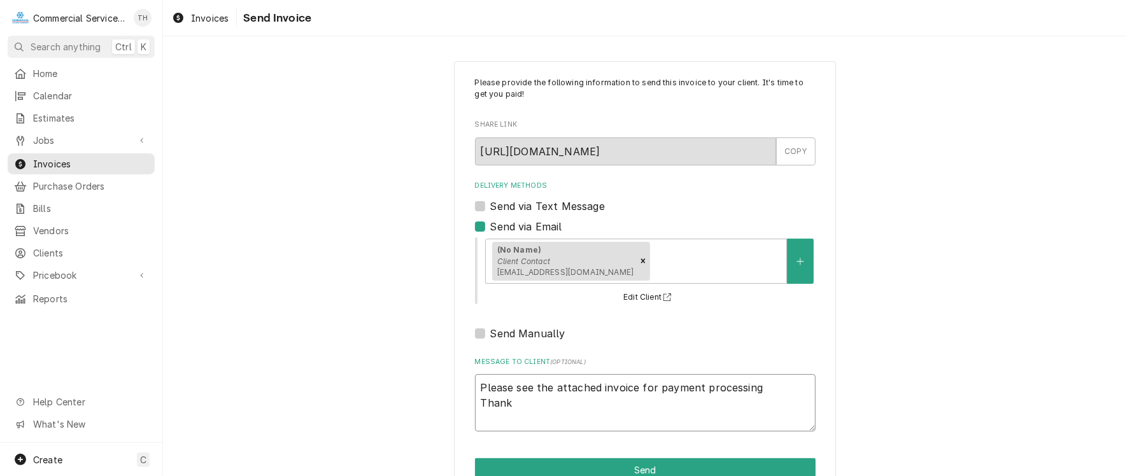
type textarea "Please see the attached invoice for payment processing Thank"
type textarea "x"
type textarea "Please see the attached invoice for payment processing Thank yo"
type textarea "x"
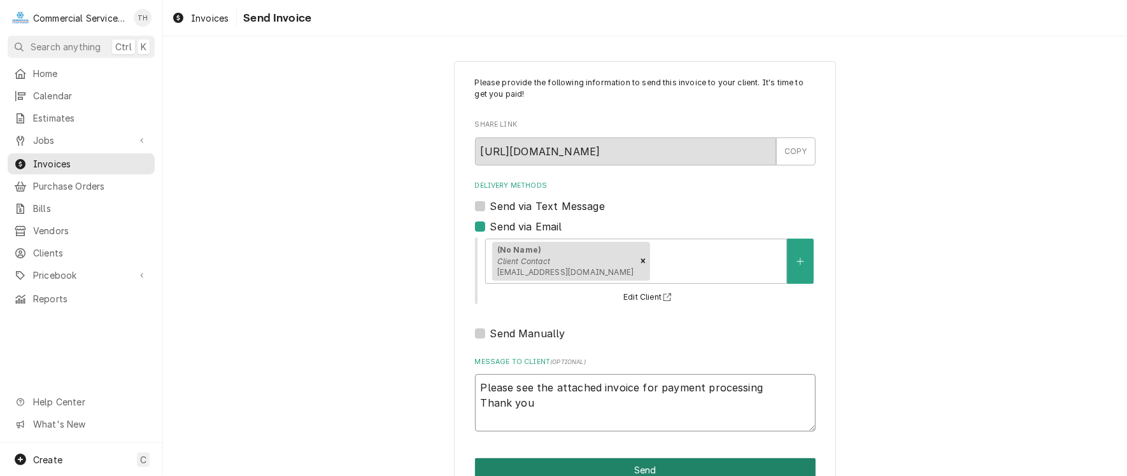
type textarea "Please see the attached invoice for payment processing Thank you"
click at [637, 460] on button "Send" at bounding box center [645, 471] width 341 height 24
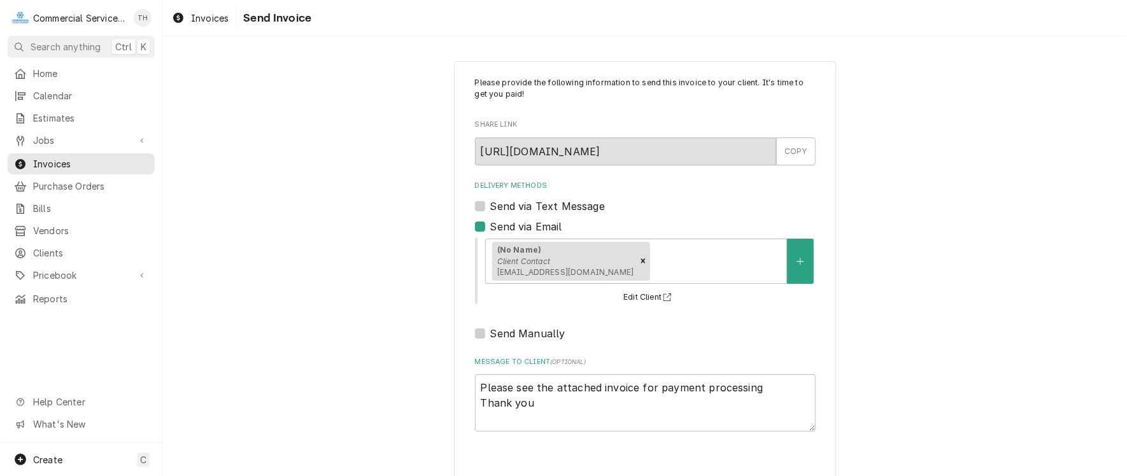
type textarea "x"
